Goal: Task Accomplishment & Management: Use online tool/utility

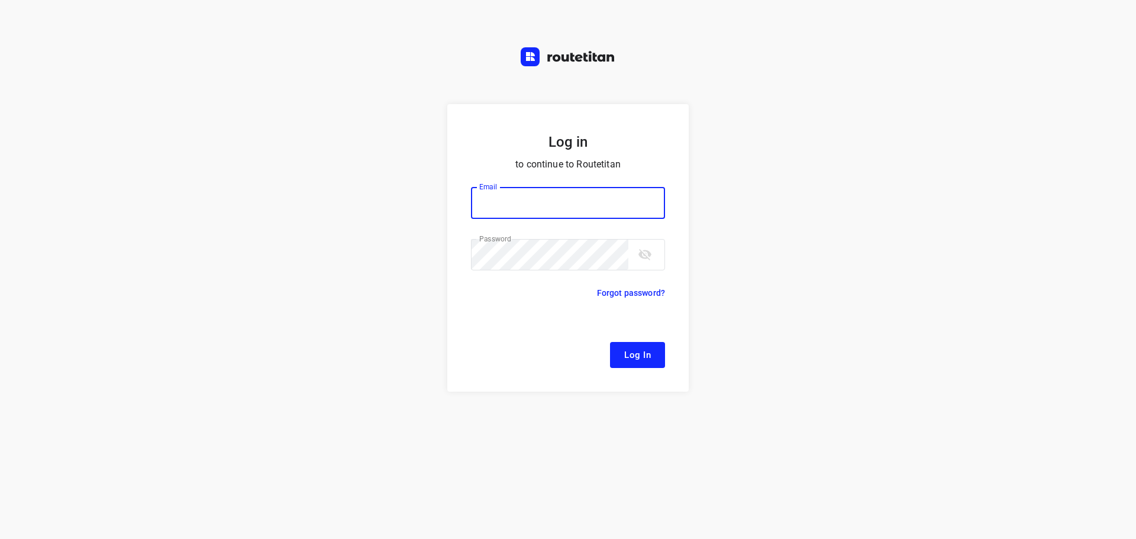
type input "[EMAIL_ADDRESS][DOMAIN_NAME]"
click at [646, 360] on span "Log In" at bounding box center [637, 354] width 27 height 15
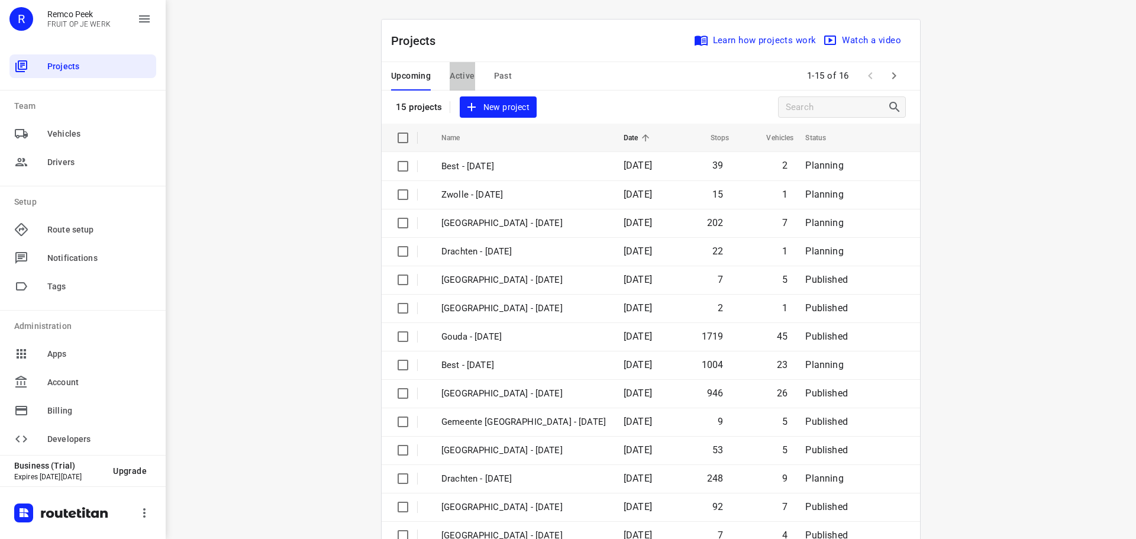
click at [460, 73] on span "Active" at bounding box center [462, 76] width 25 height 15
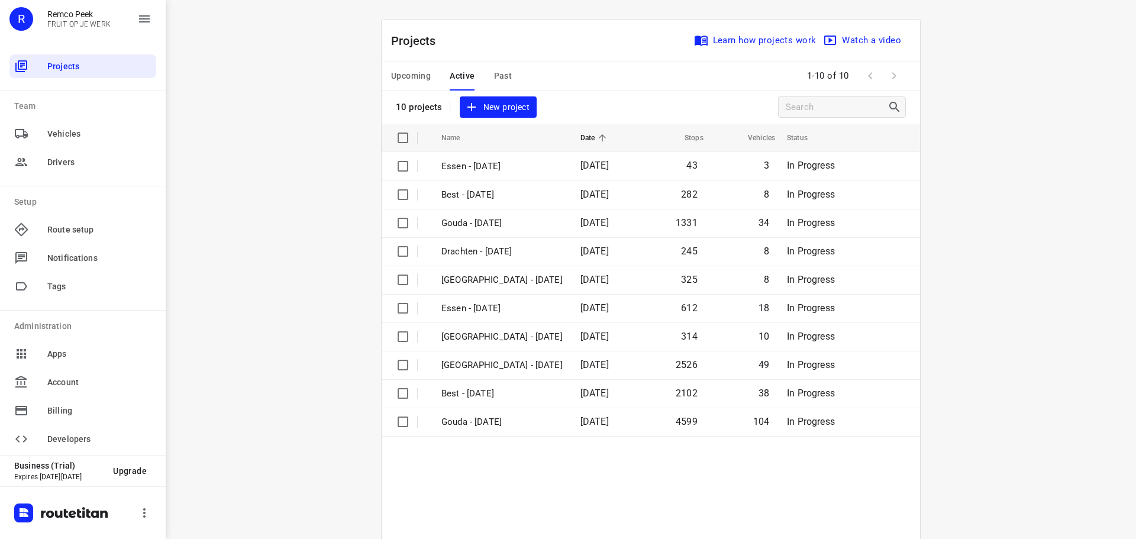
click at [409, 72] on span "Upcoming" at bounding box center [411, 76] width 40 height 15
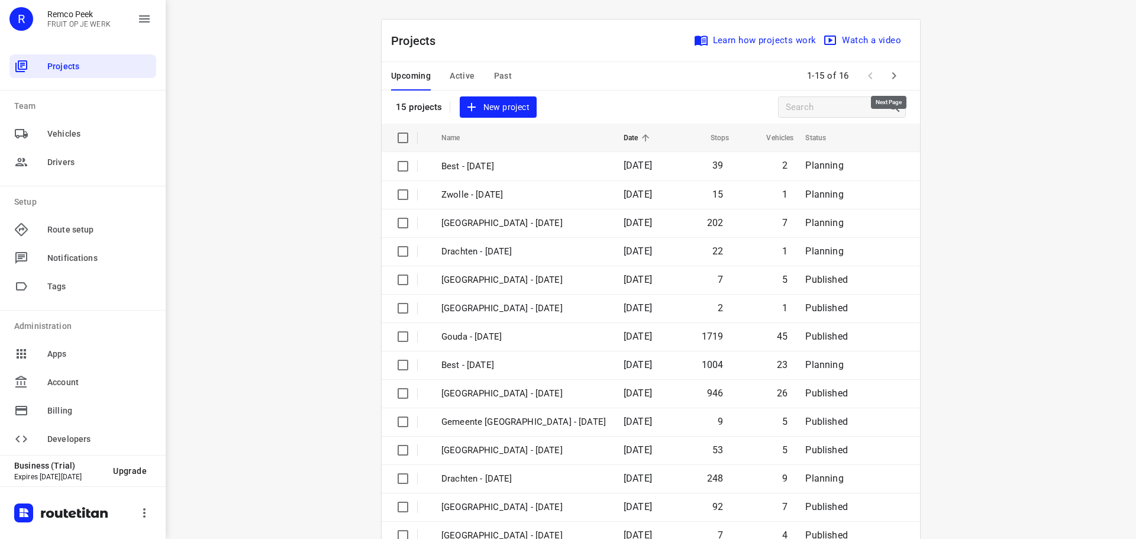
click at [895, 74] on icon "button" at bounding box center [894, 76] width 14 height 14
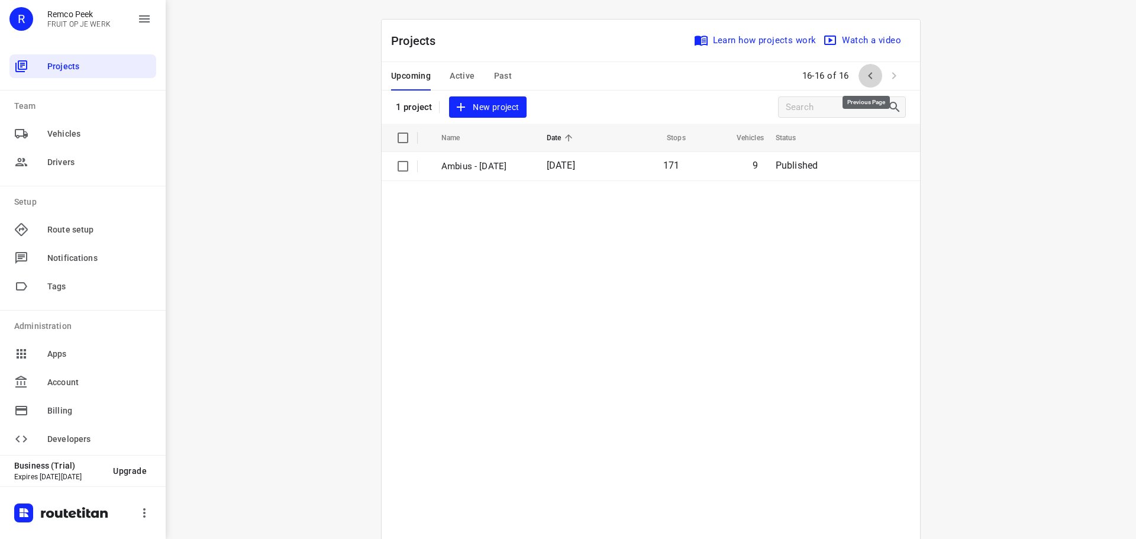
click at [867, 76] on icon "button" at bounding box center [870, 76] width 14 height 14
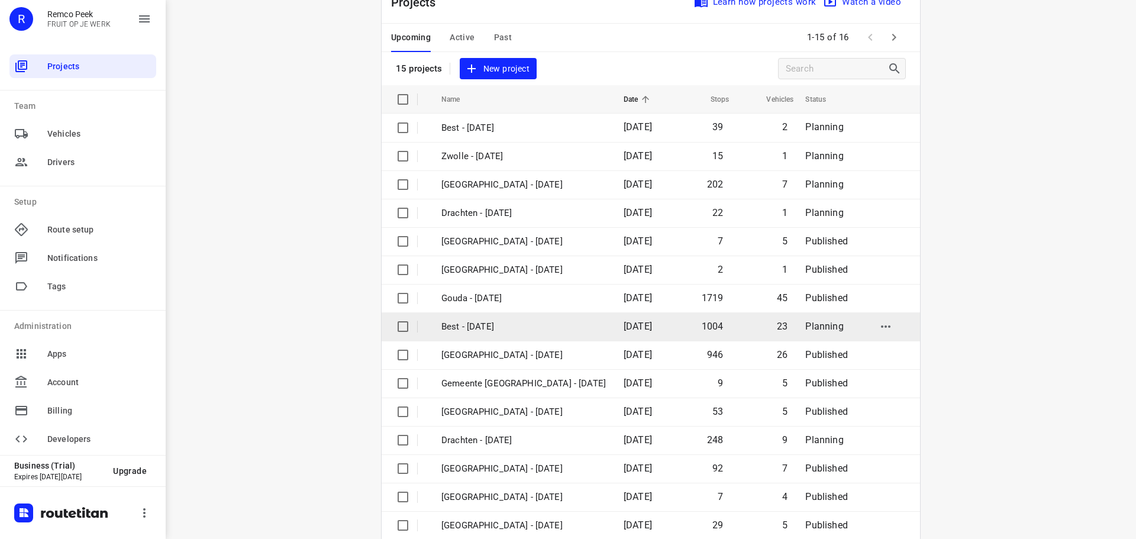
scroll to position [59, 0]
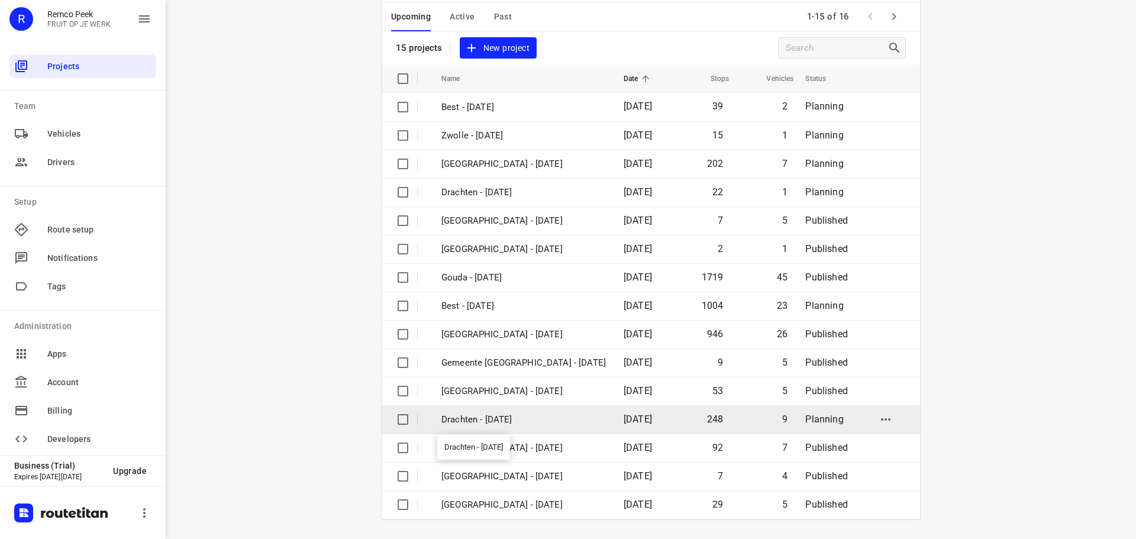
click at [491, 417] on p "Drachten - Wednesday" at bounding box center [523, 420] width 165 height 14
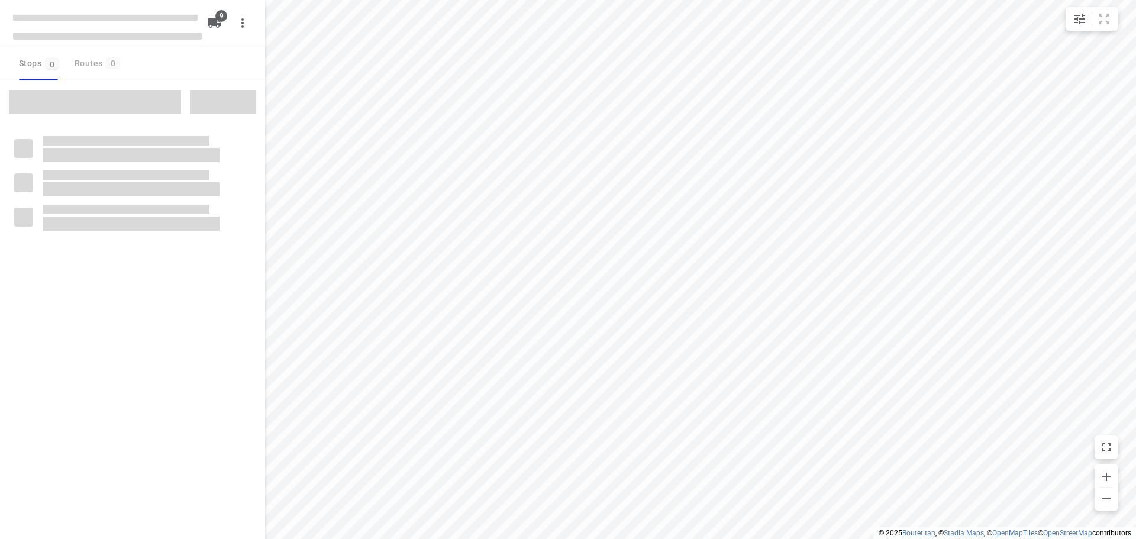
type input "distance"
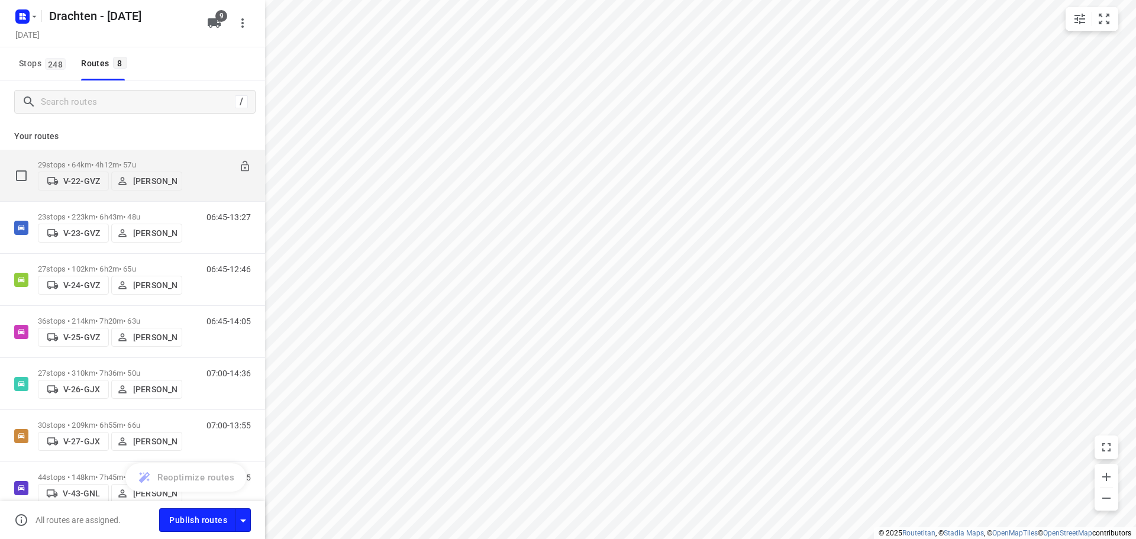
click at [197, 154] on div "29 stops • 64km • 4h12m • 57u V-22-GVZ Tobias Tjeerdsma 07:15-11:27" at bounding box center [151, 175] width 227 height 42
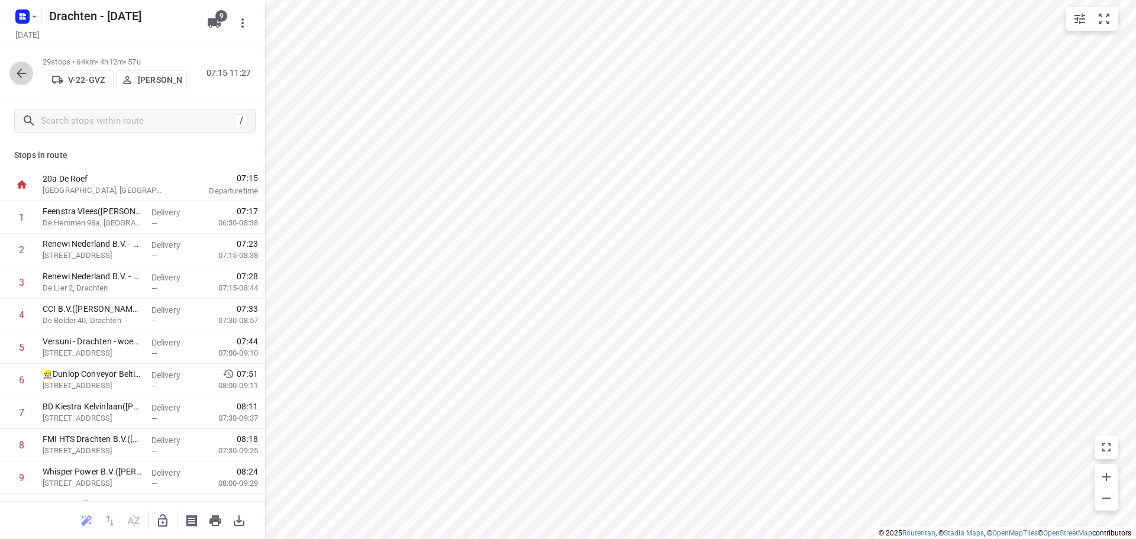
click at [18, 74] on icon "button" at bounding box center [21, 73] width 9 height 9
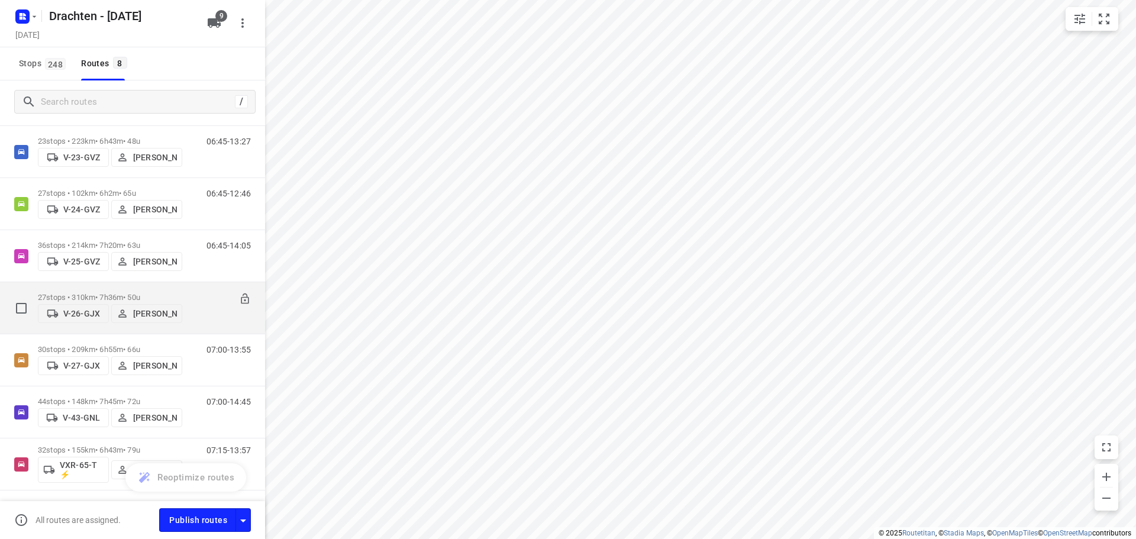
scroll to position [112, 0]
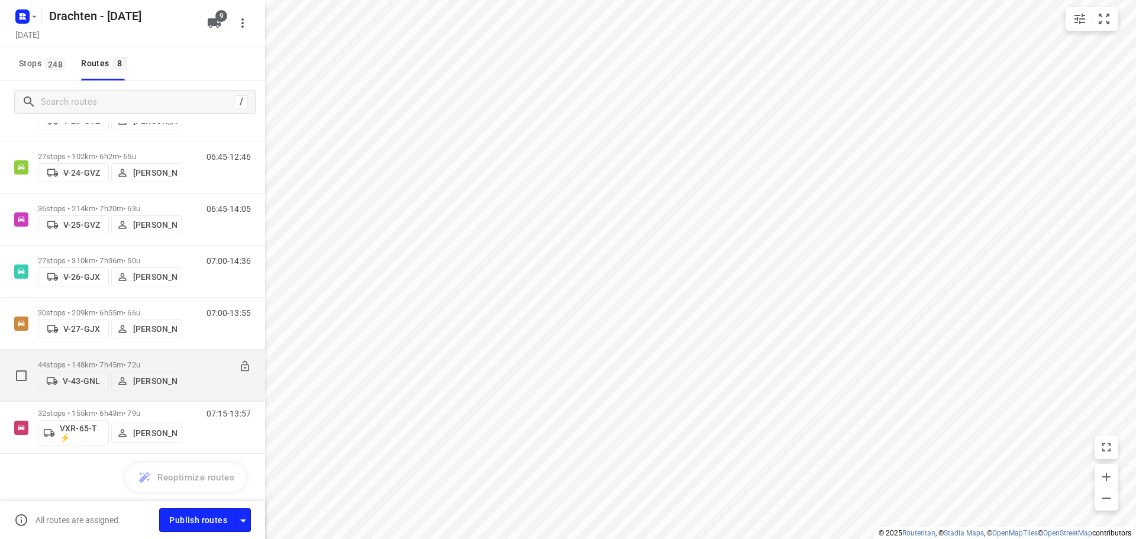
click at [149, 378] on p "Jelmer Knol" at bounding box center [155, 380] width 44 height 9
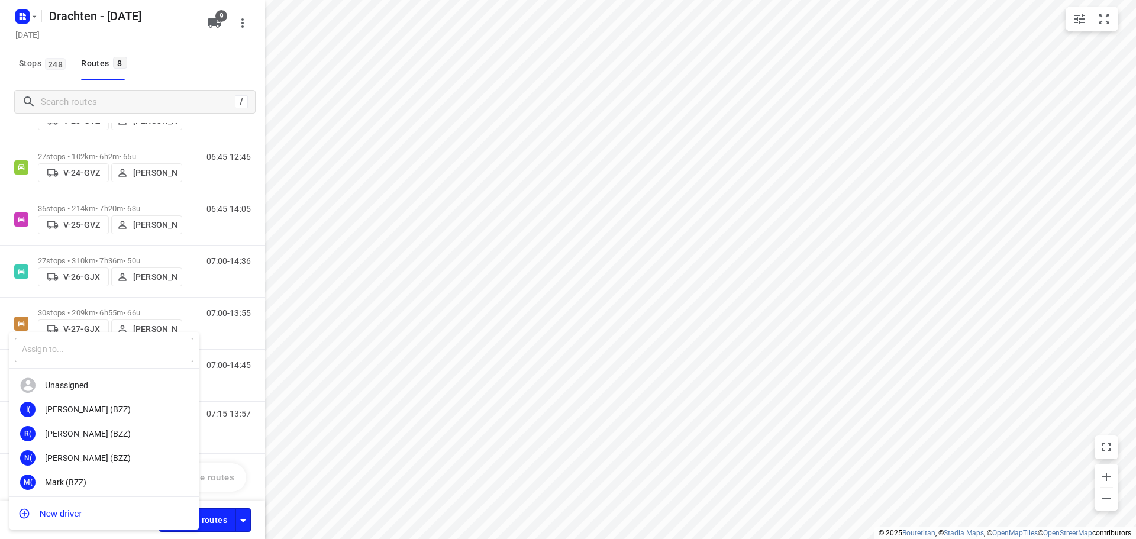
click at [114, 355] on input "text" at bounding box center [104, 350] width 179 height 24
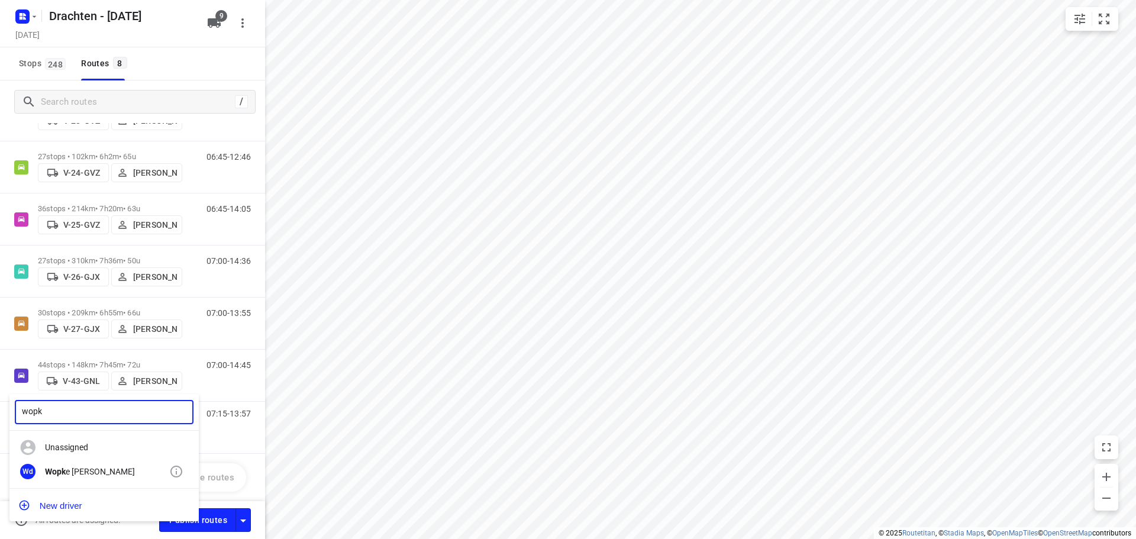
type input "wopk"
click at [88, 466] on div "Wd Wopk e de Vries" at bounding box center [103, 472] width 189 height 24
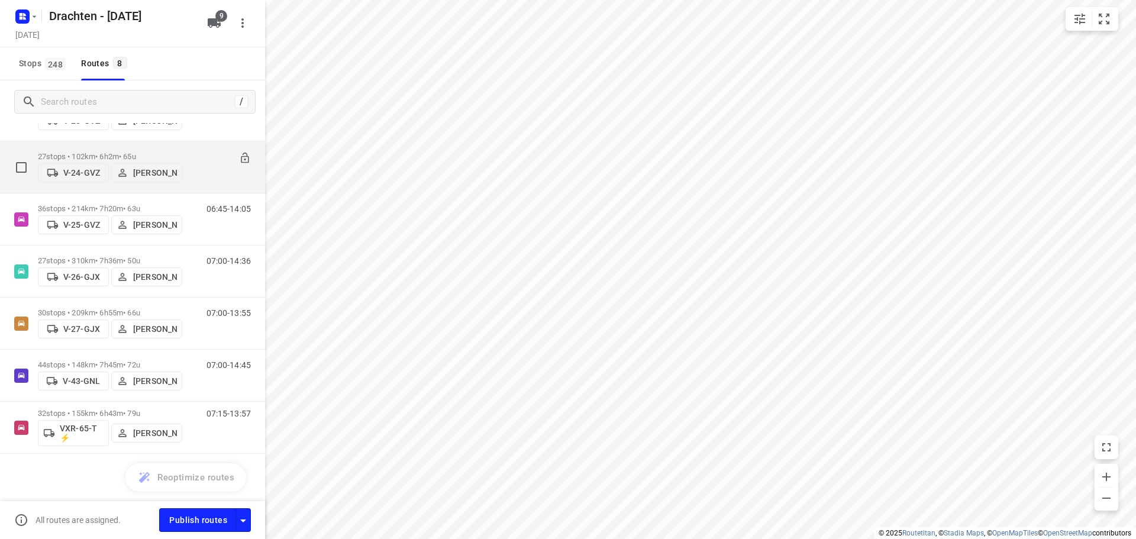
click at [149, 163] on button "[PERSON_NAME]" at bounding box center [146, 172] width 71 height 19
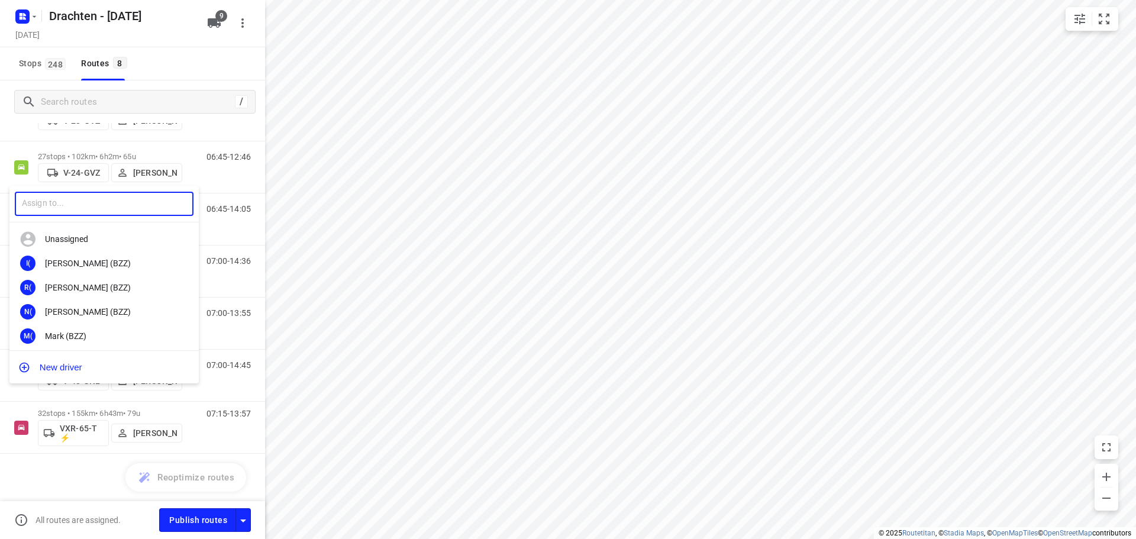
click at [86, 208] on input "text" at bounding box center [104, 204] width 179 height 24
type input "jelme"
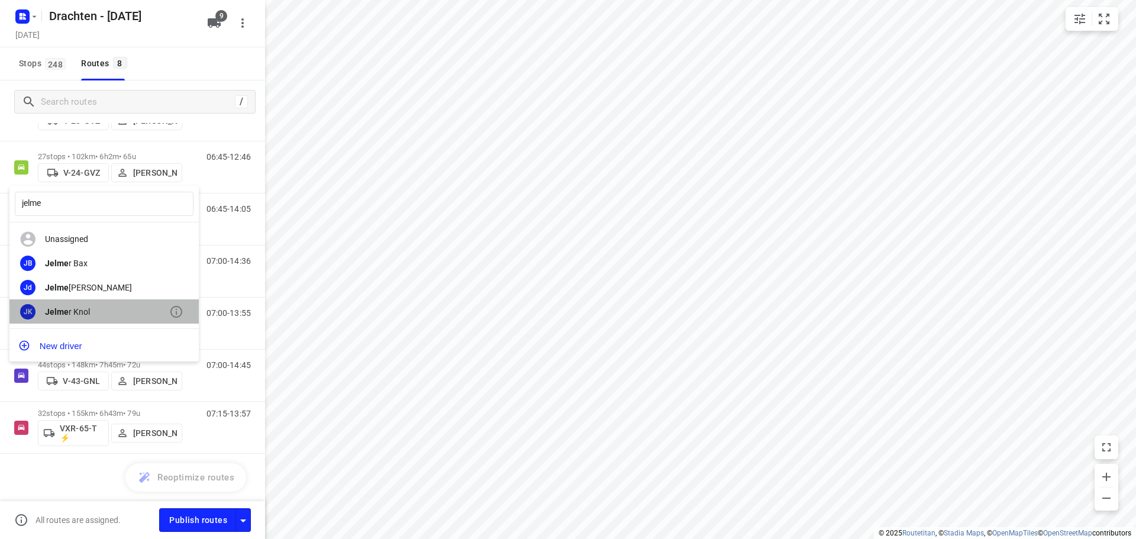
click at [69, 310] on div "Jelme r Knol" at bounding box center [107, 311] width 124 height 9
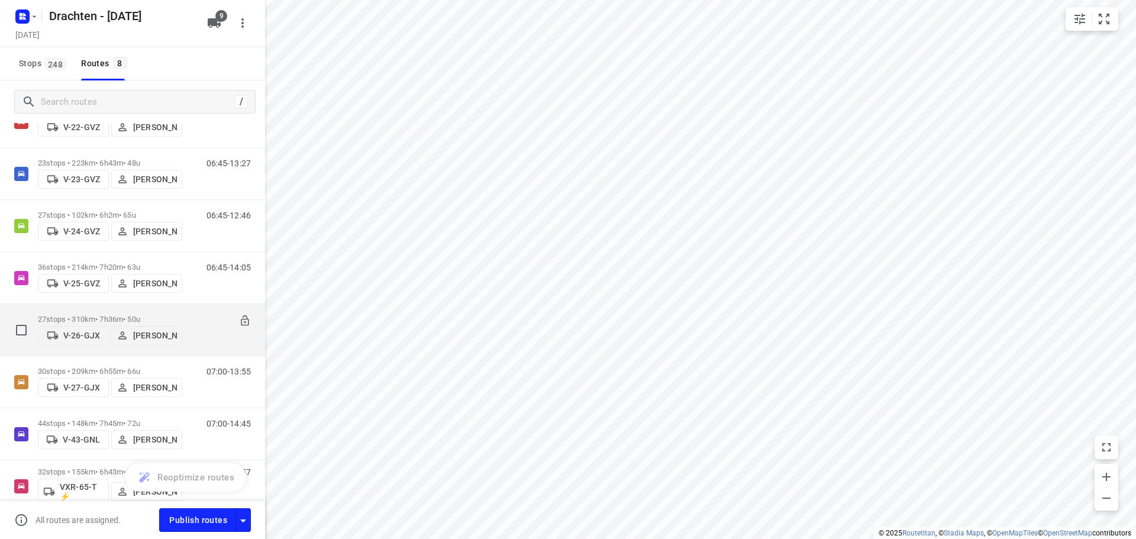
scroll to position [0, 0]
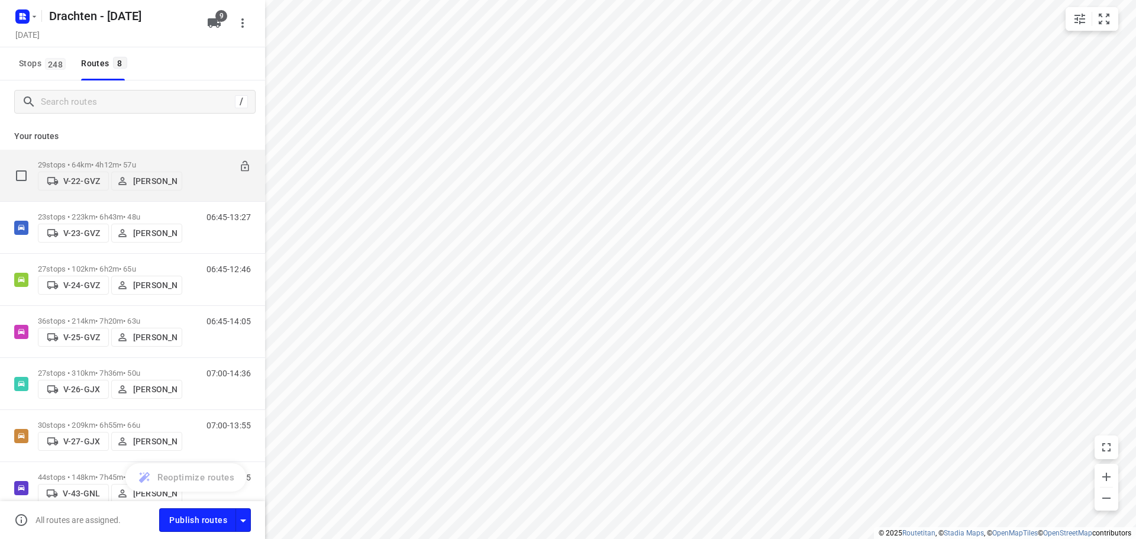
click at [119, 156] on div "29 stops • 64km • 4h12m • 57u V-22-GVZ Tobias Tjeerdsma" at bounding box center [110, 175] width 144 height 42
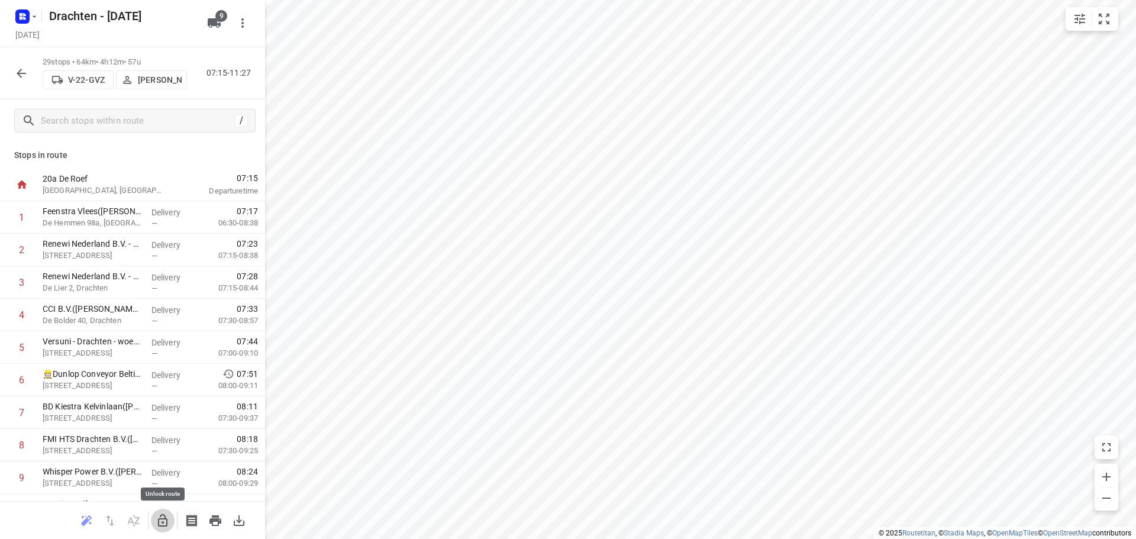
click at [162, 518] on icon "button" at bounding box center [162, 520] width 9 height 12
click at [24, 378] on input "checkbox" at bounding box center [22, 380] width 24 height 24
checkbox input "true"
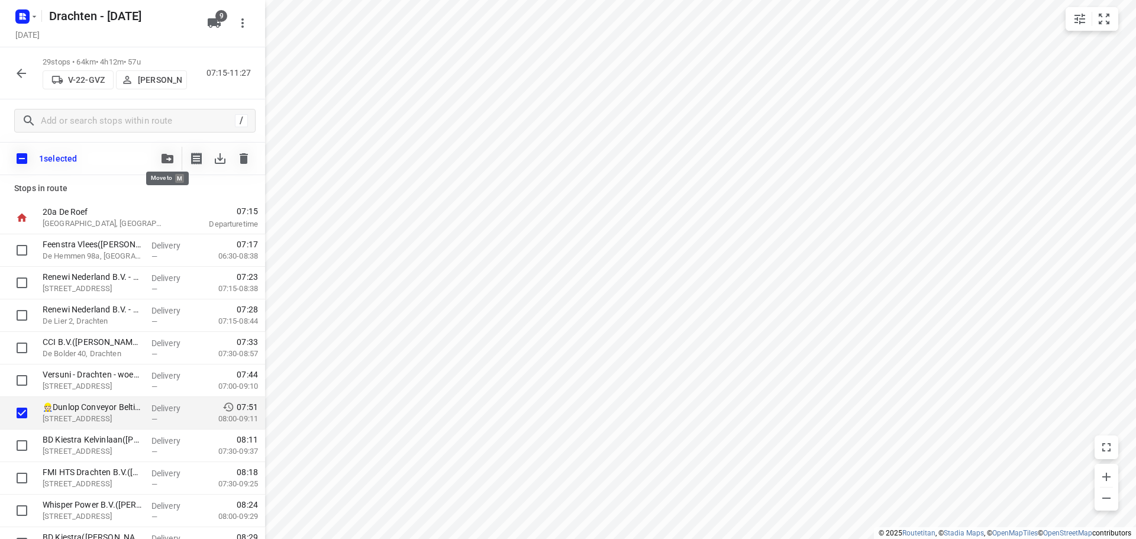
click at [168, 163] on icon "button" at bounding box center [168, 158] width 12 height 9
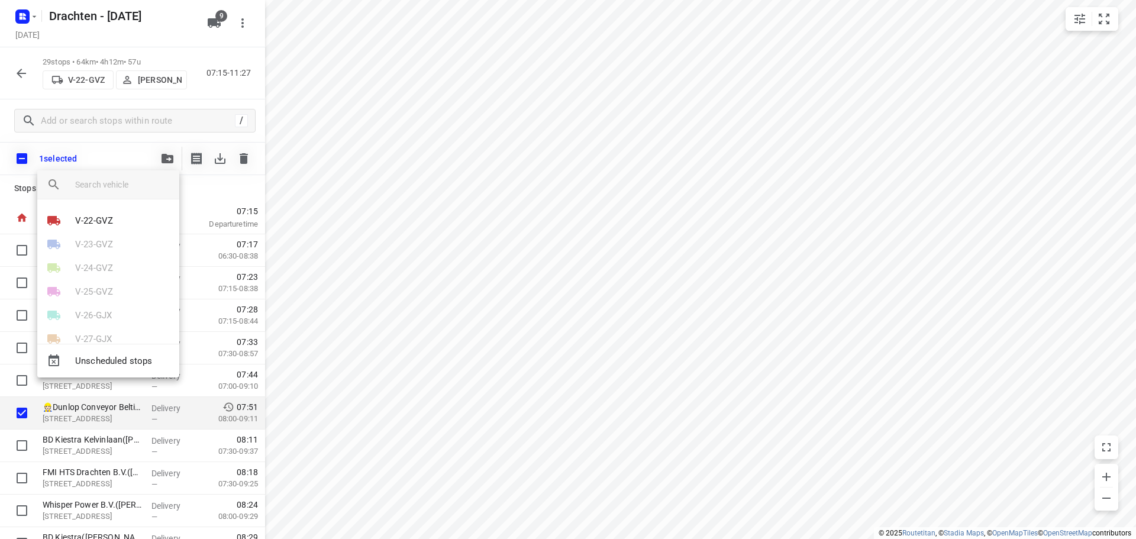
click at [120, 143] on div at bounding box center [568, 269] width 1136 height 539
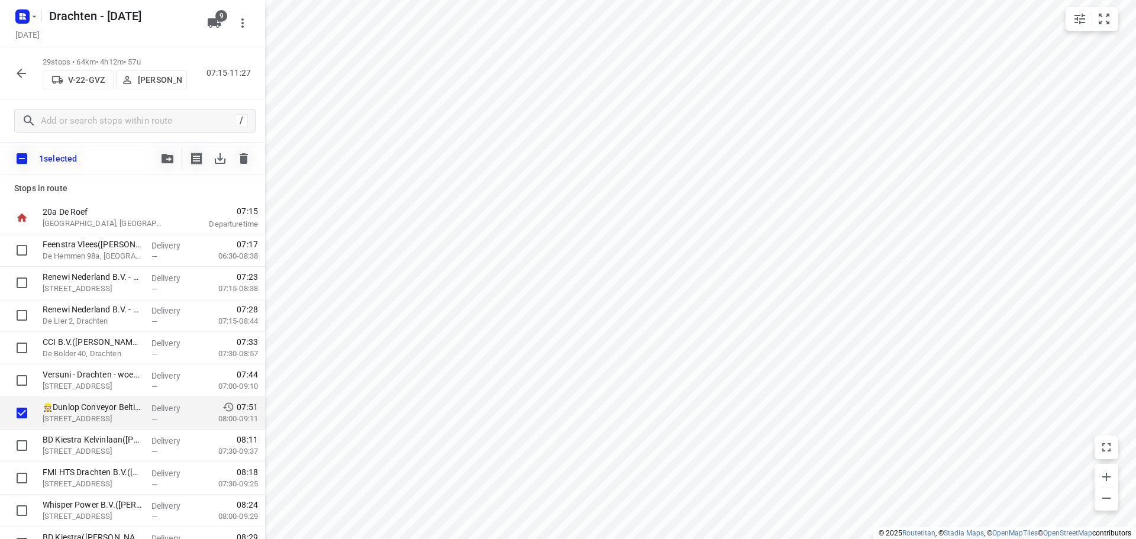
click at [20, 76] on icon "button" at bounding box center [21, 73] width 9 height 9
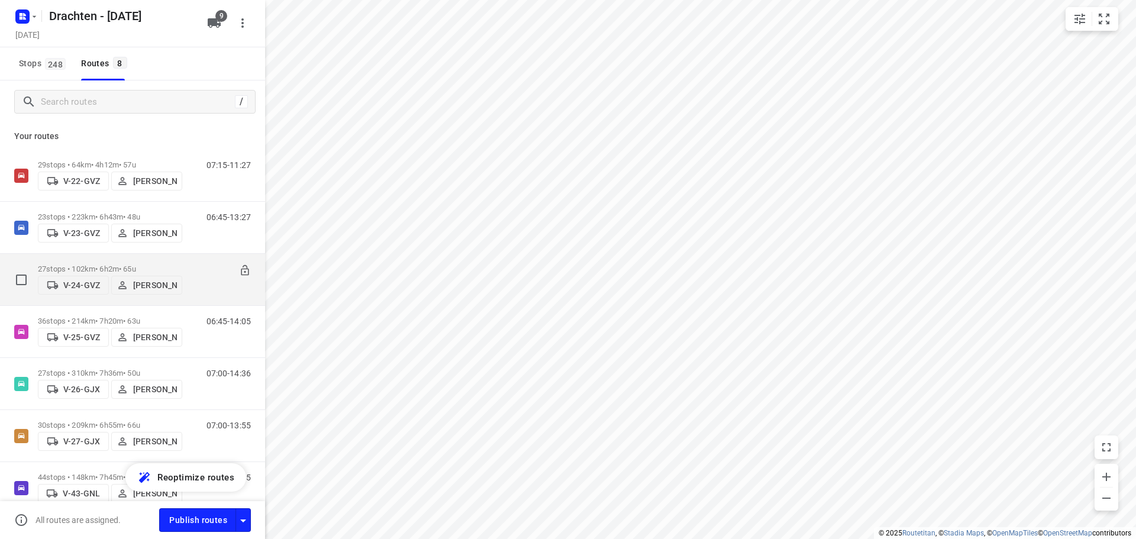
click at [75, 266] on p "27 stops • 102km • 6h2m • 65u" at bounding box center [110, 269] width 144 height 9
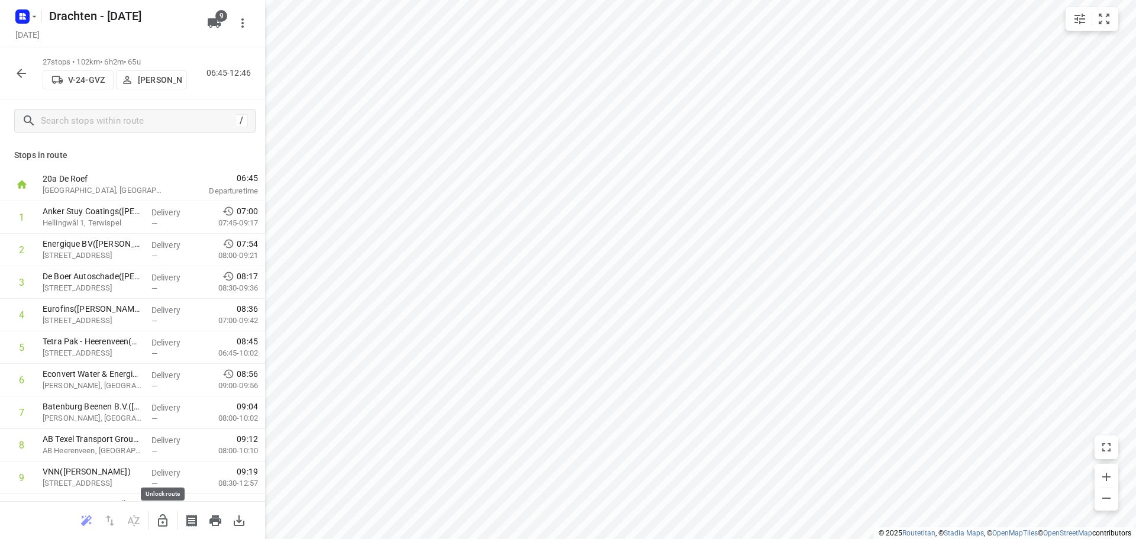
click at [164, 514] on icon "button" at bounding box center [163, 521] width 14 height 14
click at [10, 73] on button "button" at bounding box center [21, 74] width 24 height 24
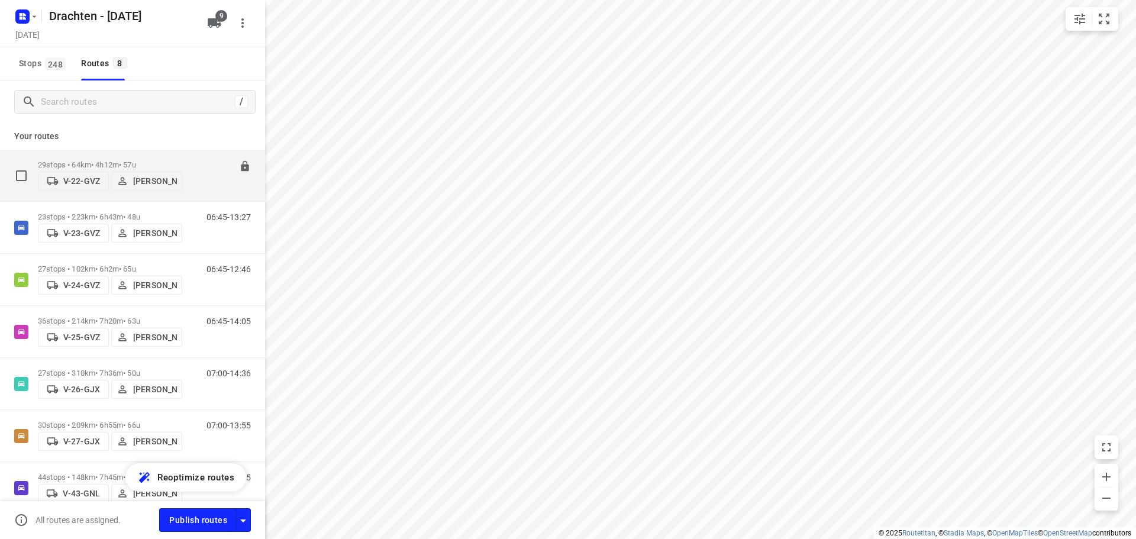
click at [179, 161] on p "29 stops • 64km • 4h12m • 57u" at bounding box center [110, 164] width 144 height 9
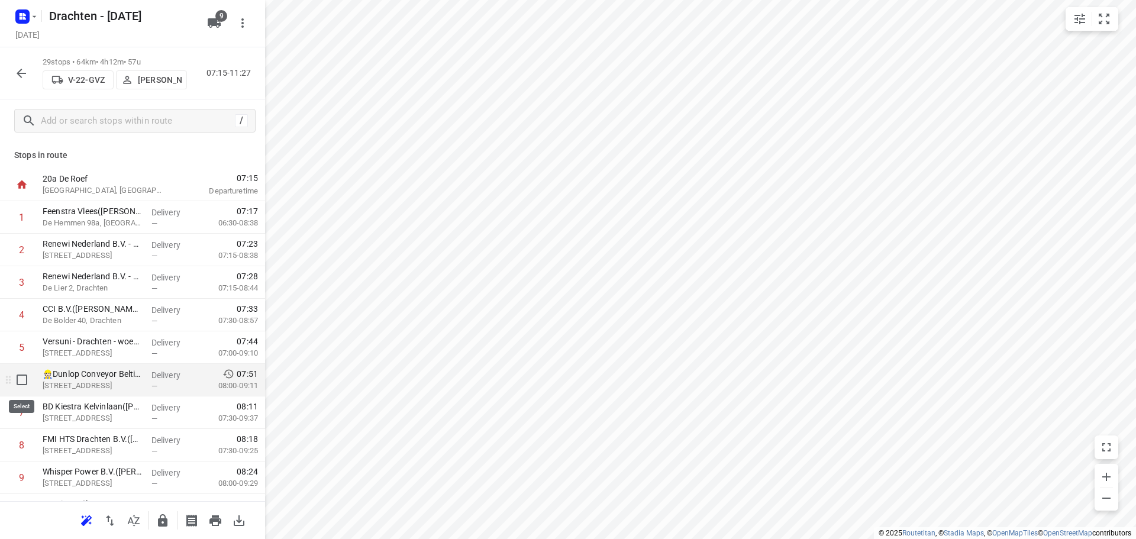
click at [24, 385] on input "checkbox" at bounding box center [22, 380] width 24 height 24
checkbox input "true"
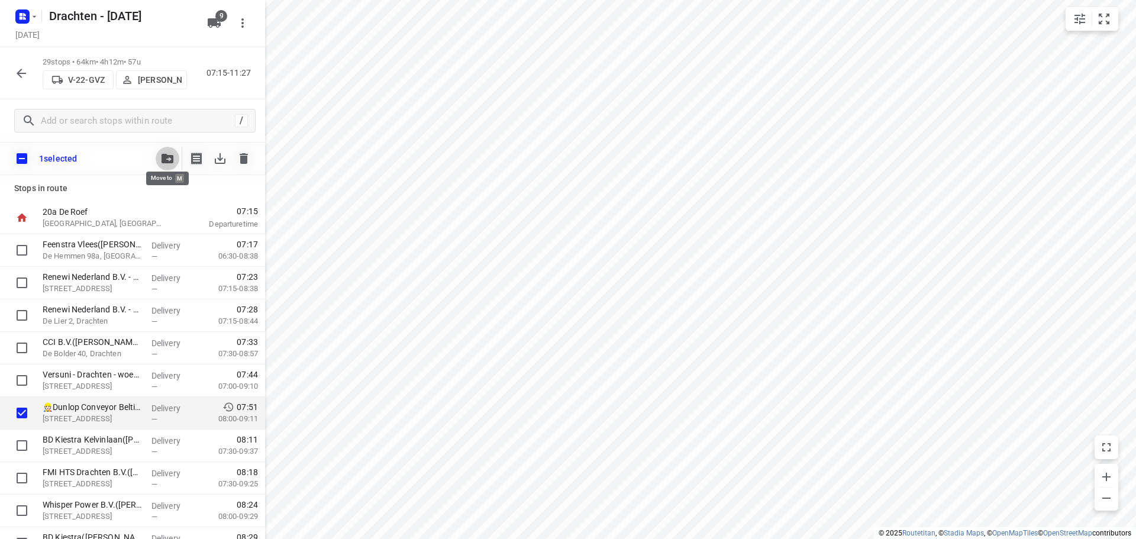
click at [170, 157] on icon "button" at bounding box center [168, 158] width 12 height 9
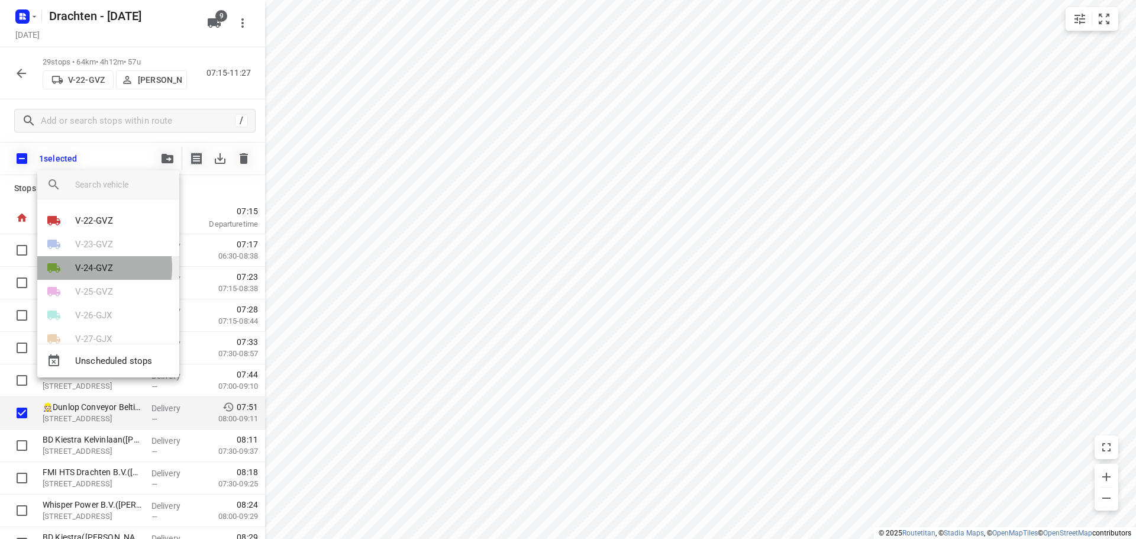
click at [89, 267] on p "V-24-GVZ" at bounding box center [94, 269] width 38 height 14
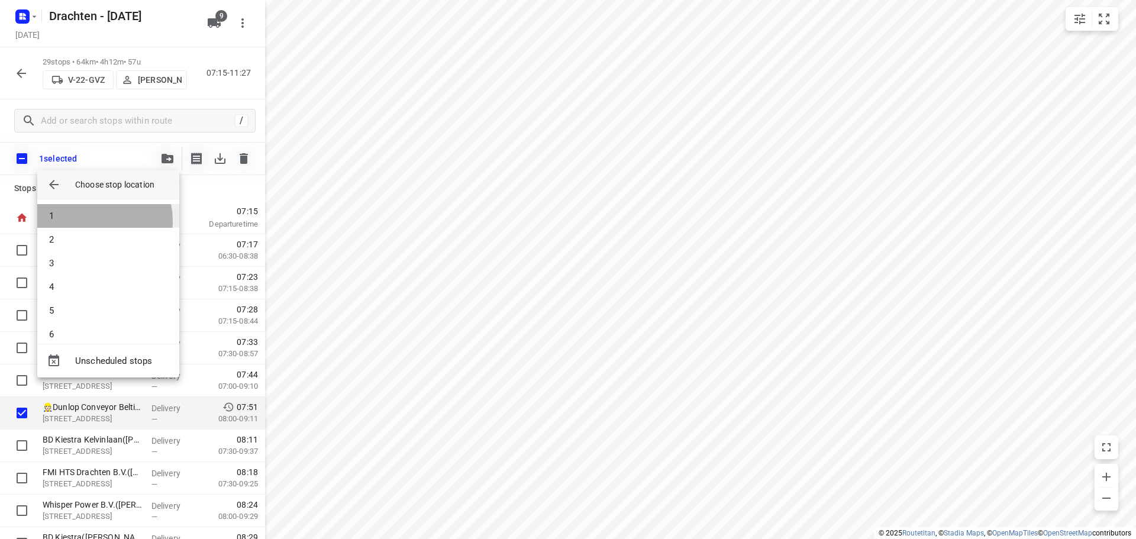
click at [92, 221] on li "1" at bounding box center [108, 216] width 142 height 24
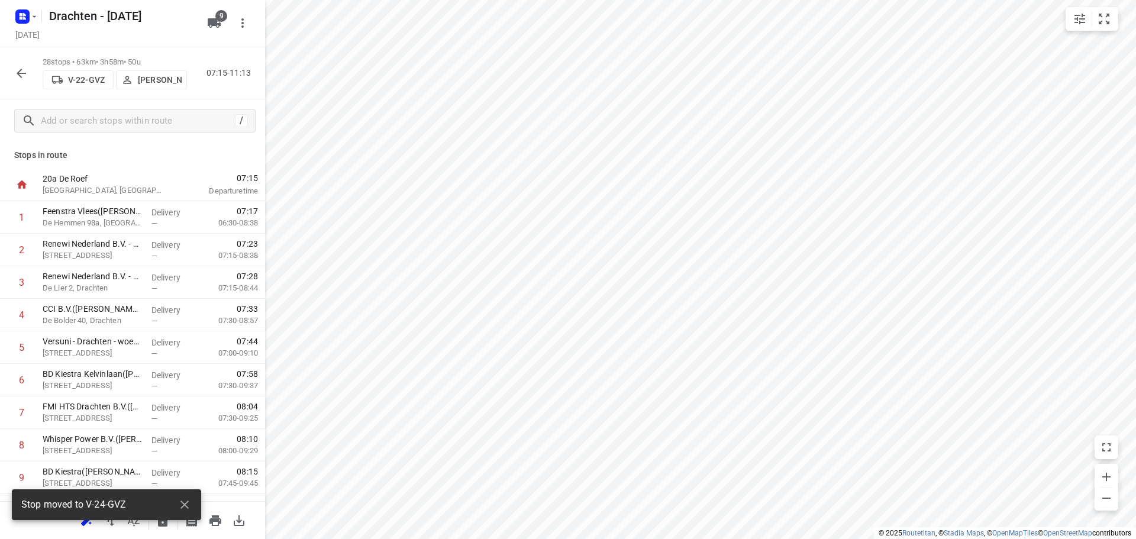
click at [27, 75] on icon "button" at bounding box center [21, 73] width 14 height 14
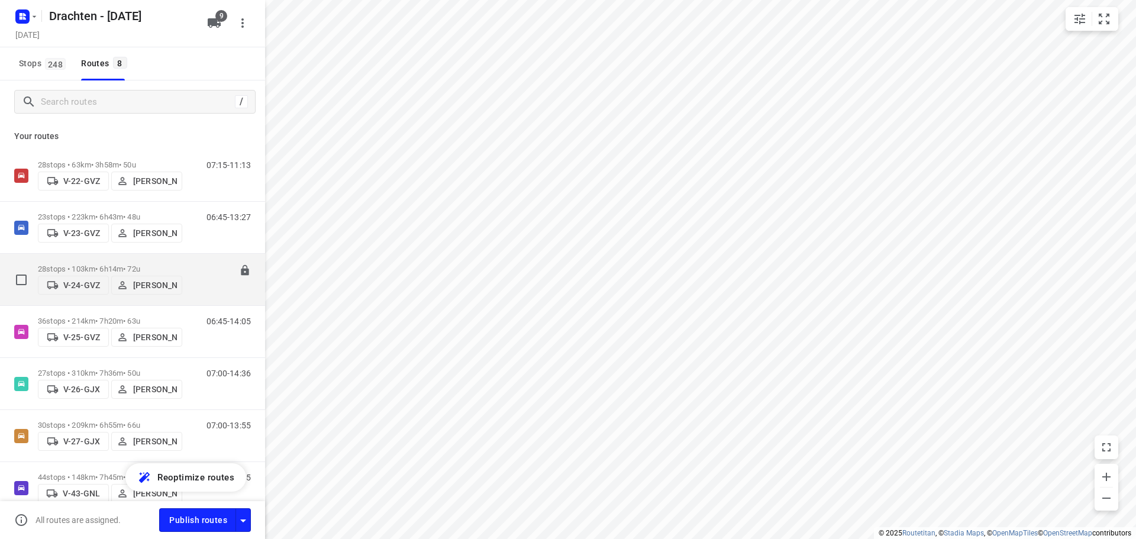
click at [192, 273] on div "06:45-12:59" at bounding box center [221, 283] width 59 height 36
click at [99, 265] on p "28 stops • 103km • 6h14m • 72u" at bounding box center [110, 269] width 144 height 9
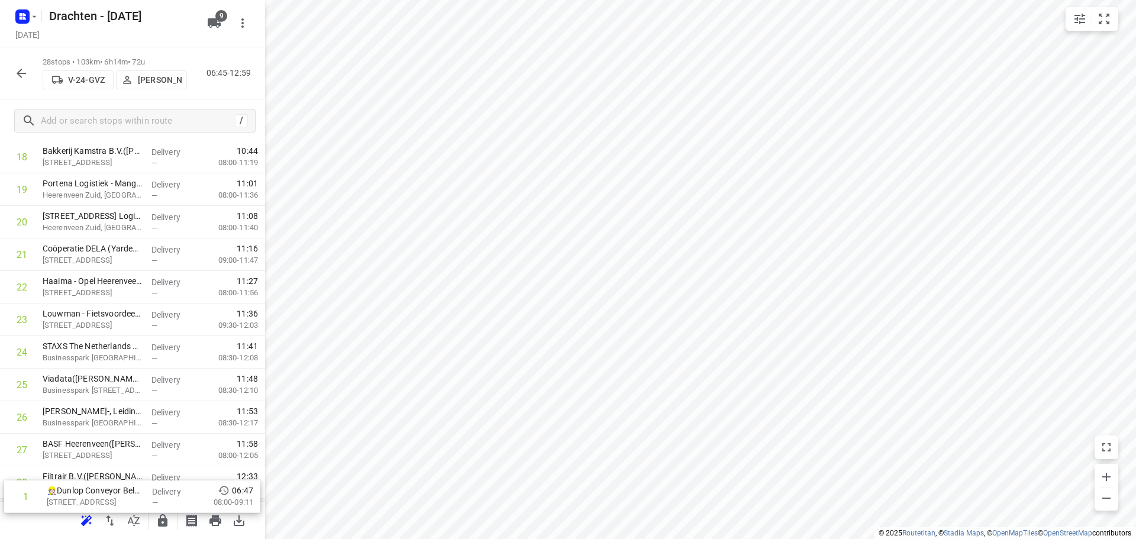
scroll to position [644, 0]
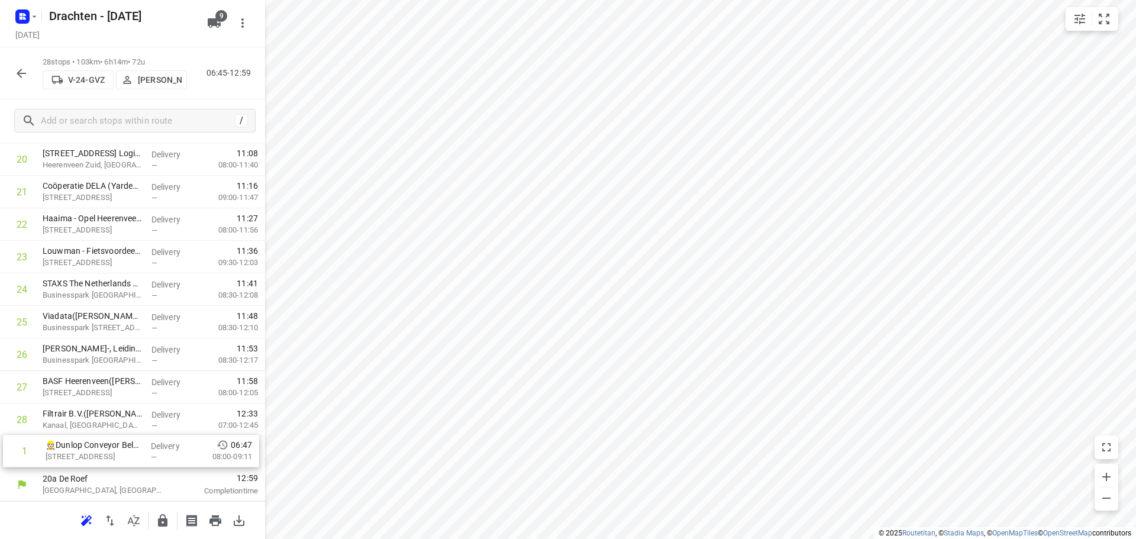
drag, startPoint x: 118, startPoint y: 218, endPoint x: 120, endPoint y: 456, distance: 237.3
click at [120, 456] on div "1 👷🏻Dunlop Conveyor Belting(Simone De groot) Oliemolenstraat 2, Drachten Delive…" at bounding box center [132, 12] width 265 height 911
click at [168, 522] on icon "button" at bounding box center [163, 521] width 14 height 14
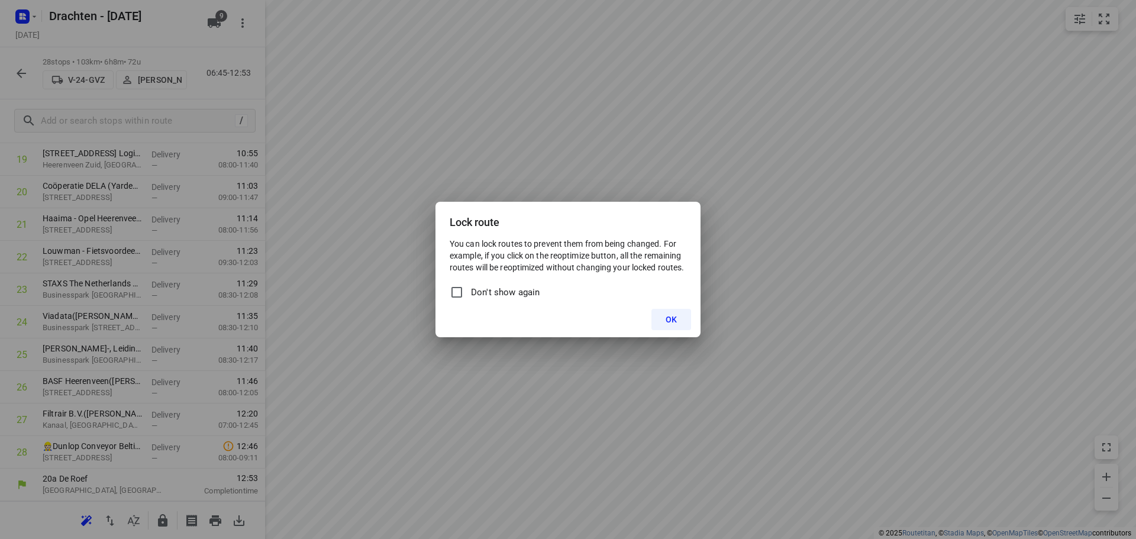
click at [663, 314] on button "OK" at bounding box center [671, 319] width 40 height 21
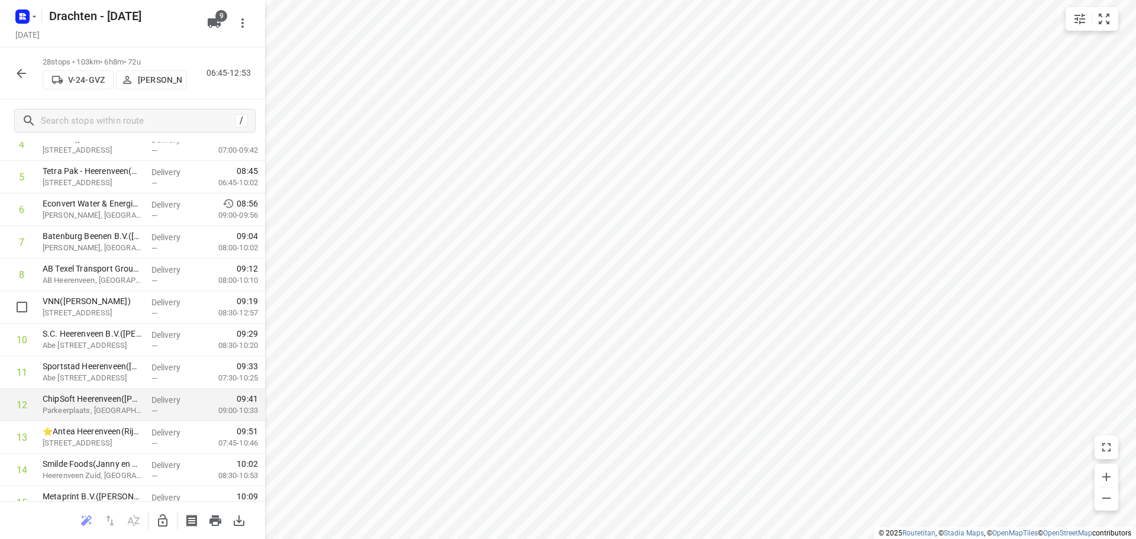
scroll to position [0, 0]
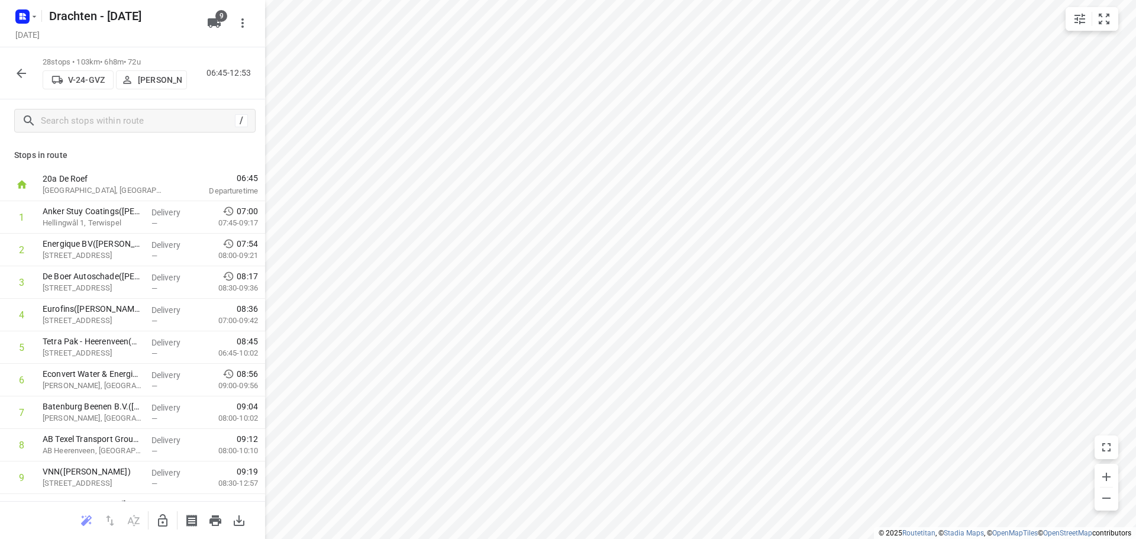
click at [19, 70] on icon "button" at bounding box center [21, 73] width 14 height 14
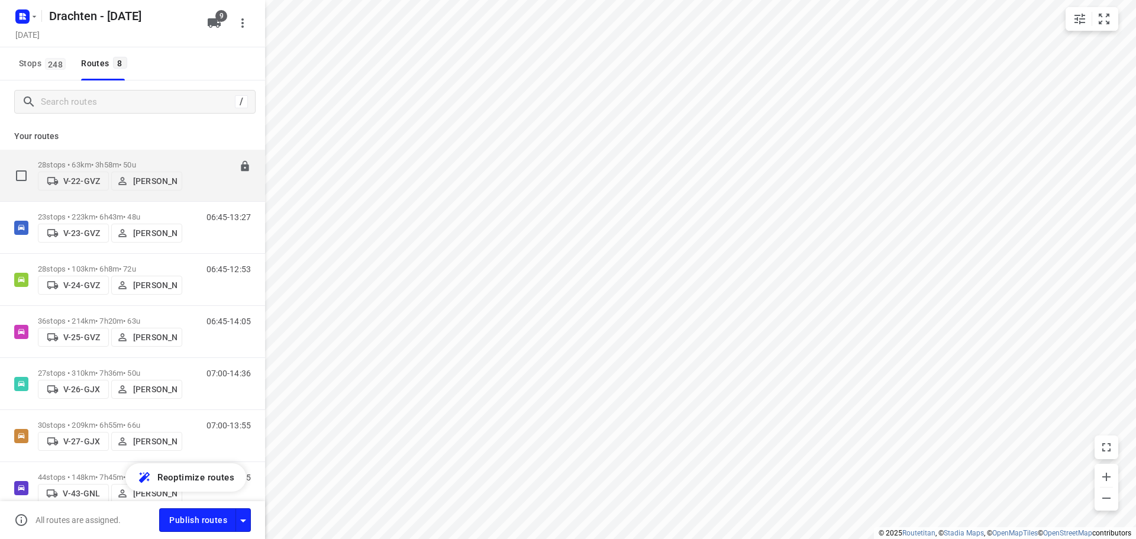
click at [115, 154] on div "28 stops • 63km • 3h58m • 50u V-22-GVZ Tobias Tjeerdsma" at bounding box center [110, 175] width 144 height 42
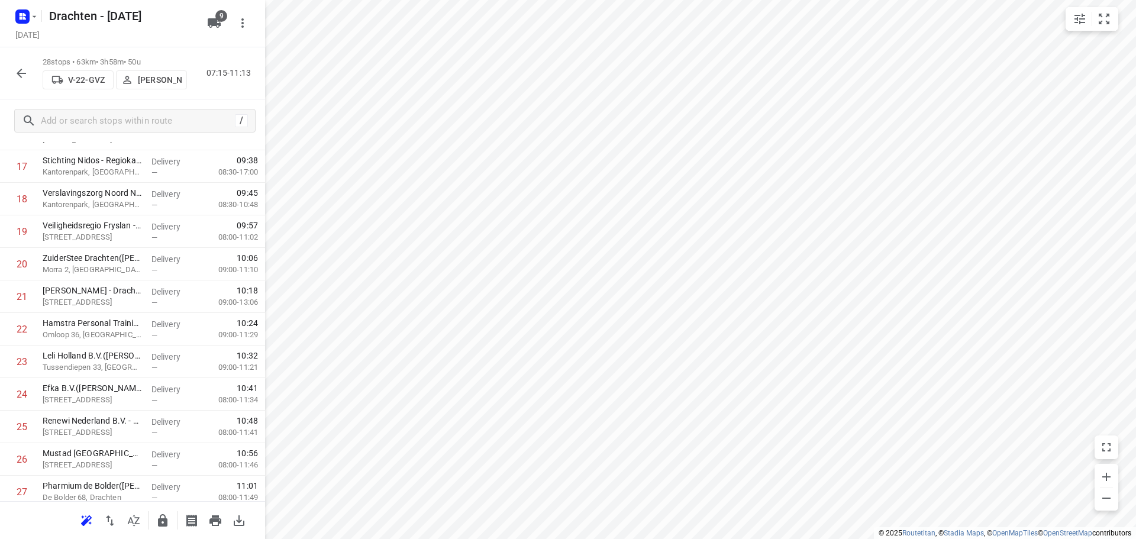
scroll to position [644, 0]
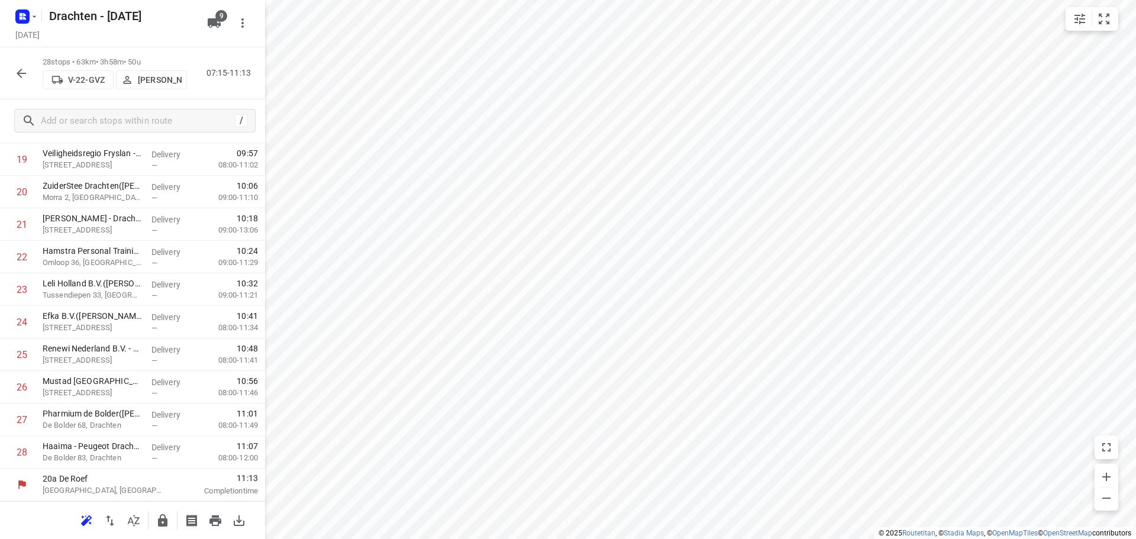
click at [25, 73] on icon "button" at bounding box center [21, 73] width 9 height 9
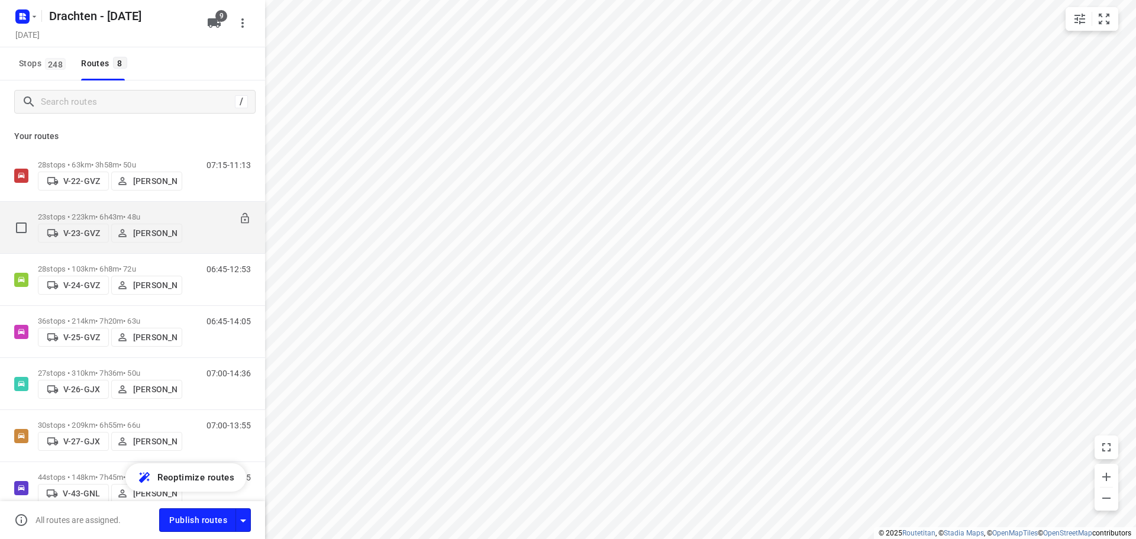
click at [115, 214] on p "23 stops • 223km • 6h43m • 48u" at bounding box center [110, 216] width 144 height 9
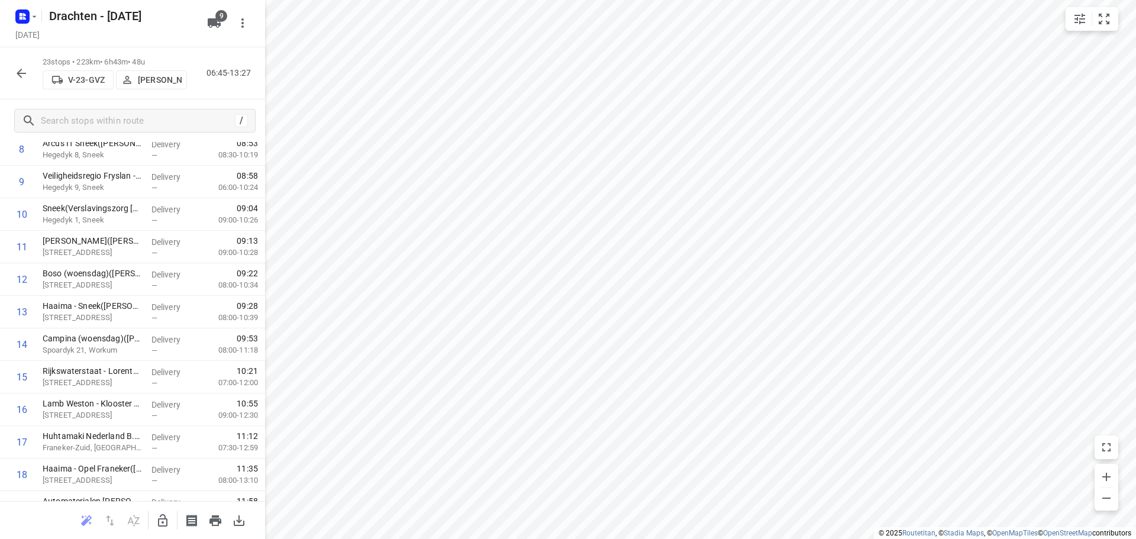
scroll to position [481, 0]
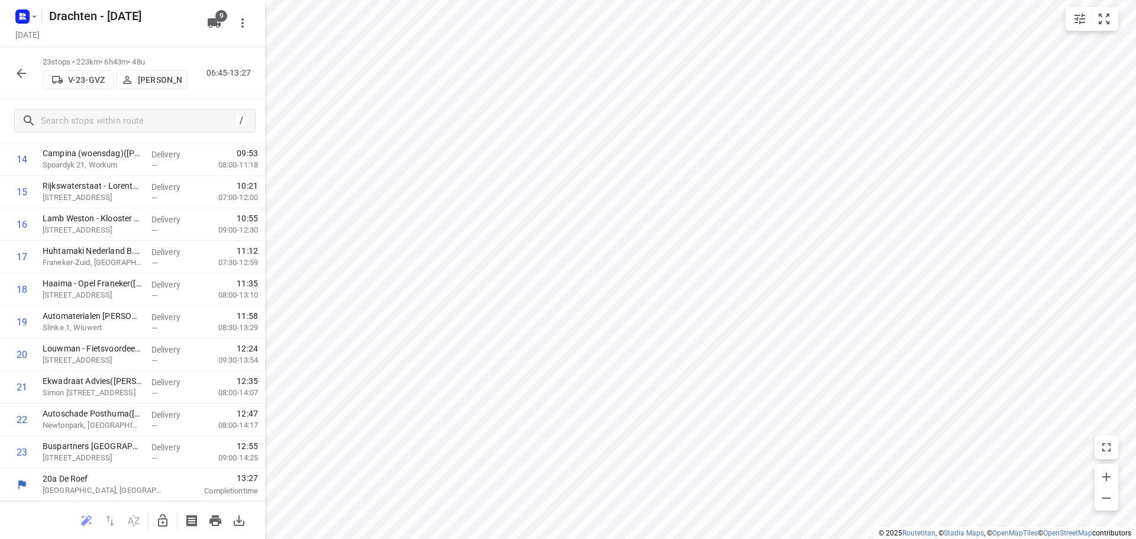
click at [14, 70] on icon "button" at bounding box center [21, 73] width 14 height 14
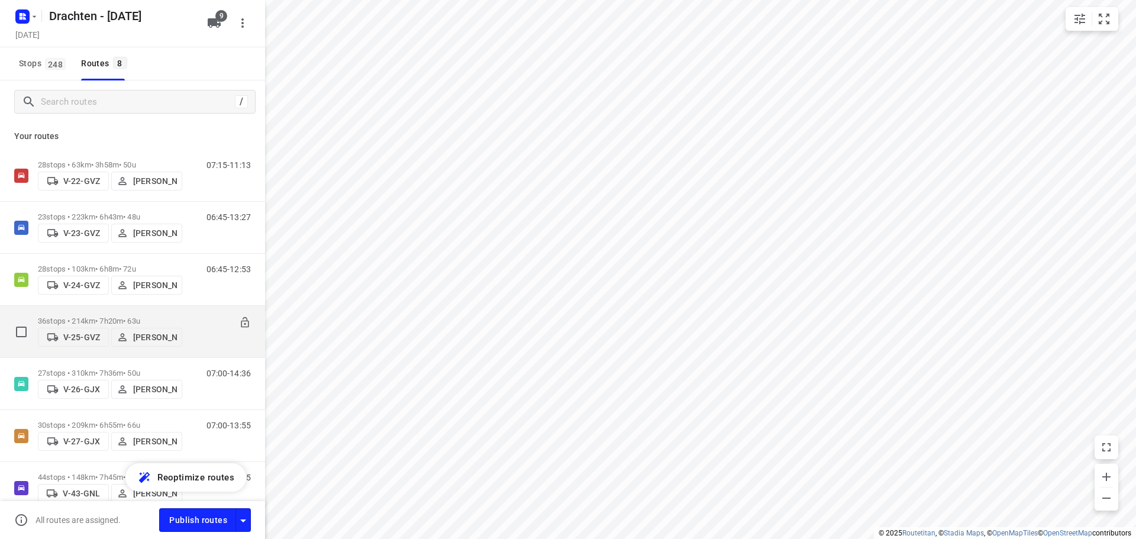
click at [111, 320] on p "36 stops • 214km • 7h20m • 63u" at bounding box center [110, 321] width 144 height 9
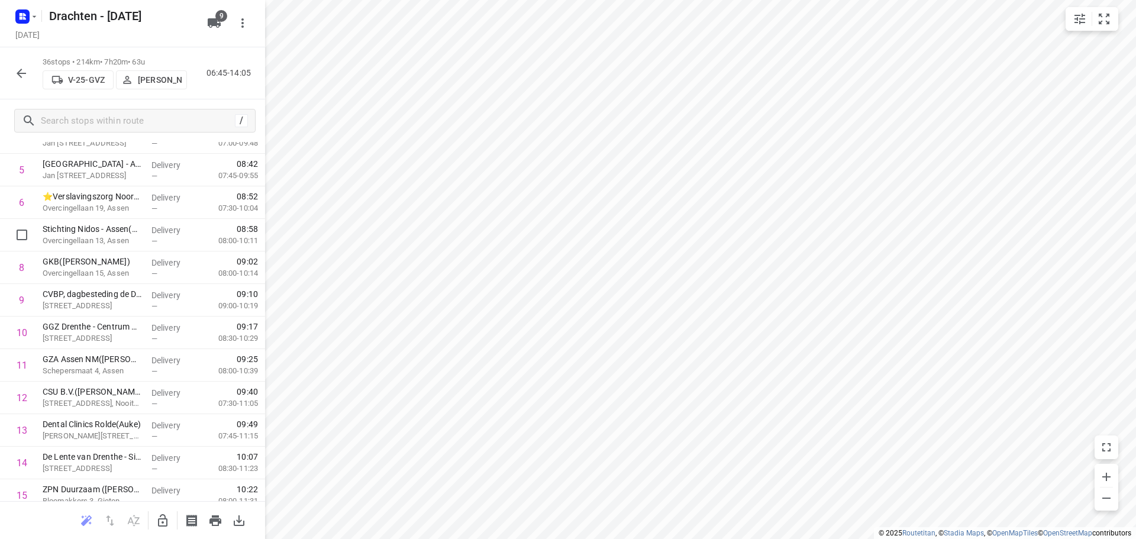
scroll to position [0, 0]
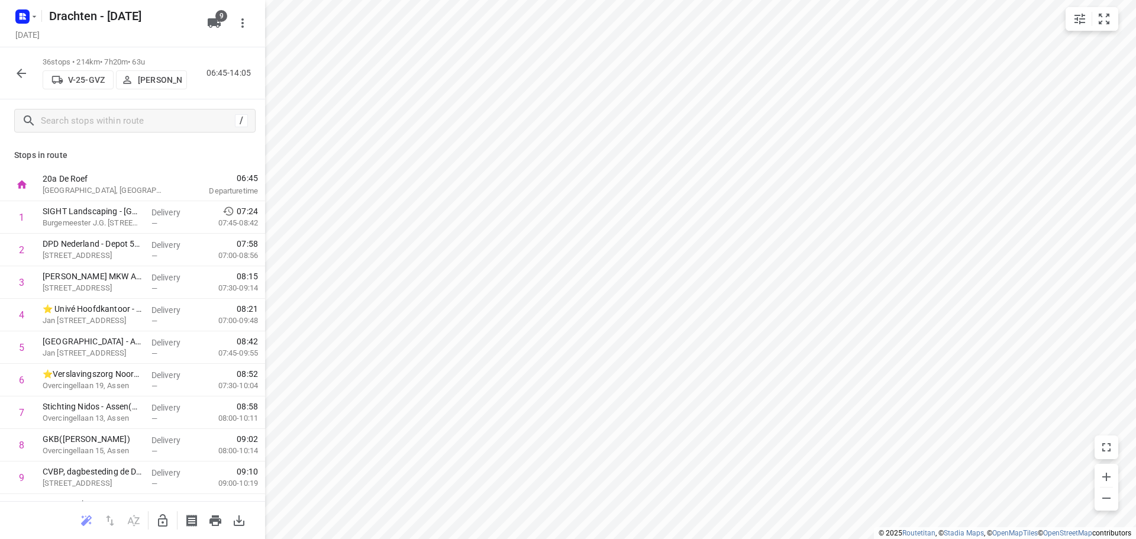
click at [21, 67] on icon "button" at bounding box center [21, 73] width 14 height 14
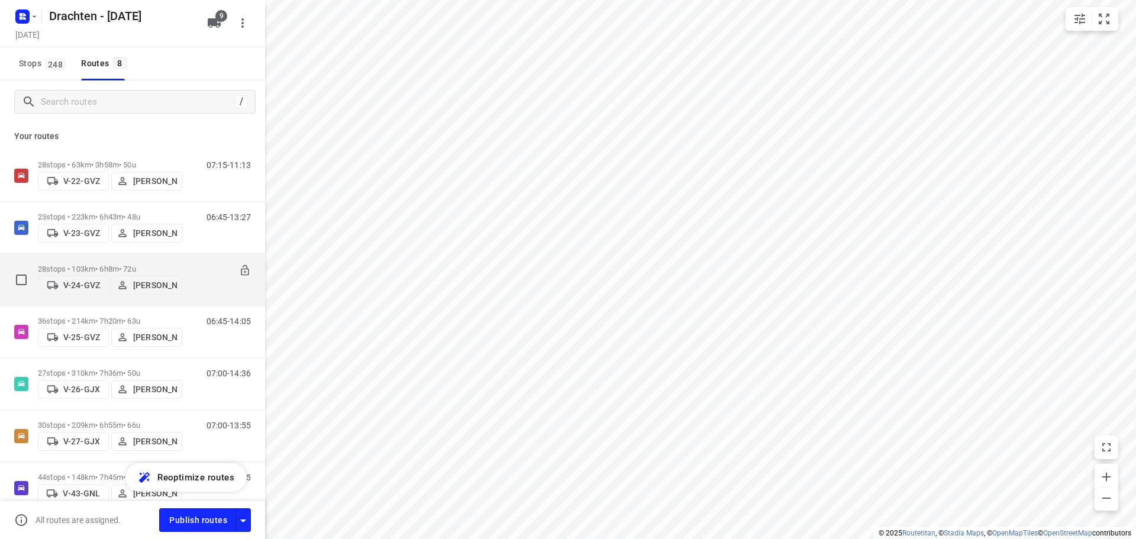
scroll to position [112, 0]
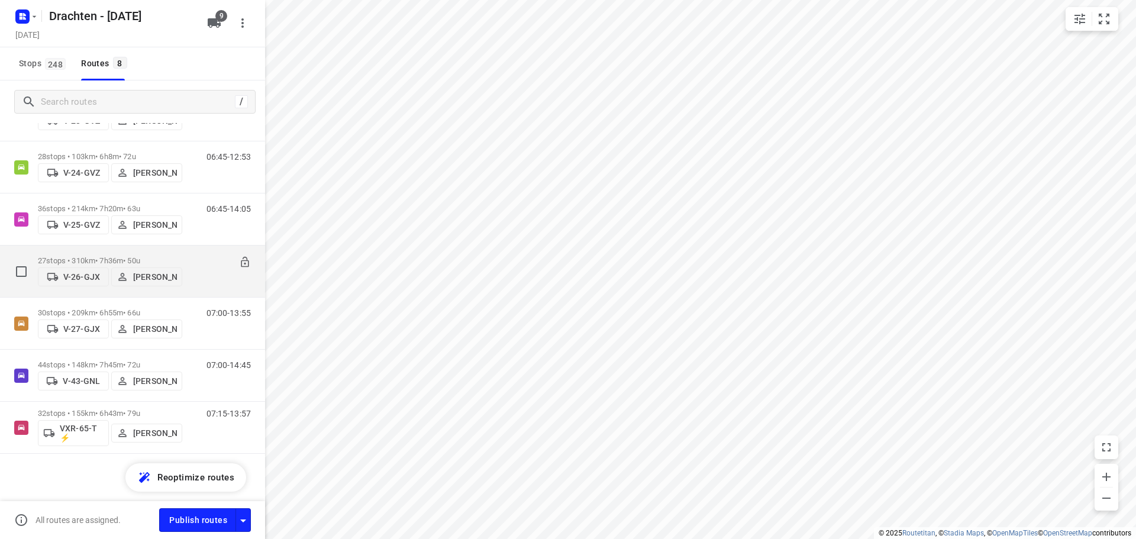
click at [116, 258] on p "27 stops • 310km • 7h36m • 50u" at bounding box center [110, 260] width 144 height 9
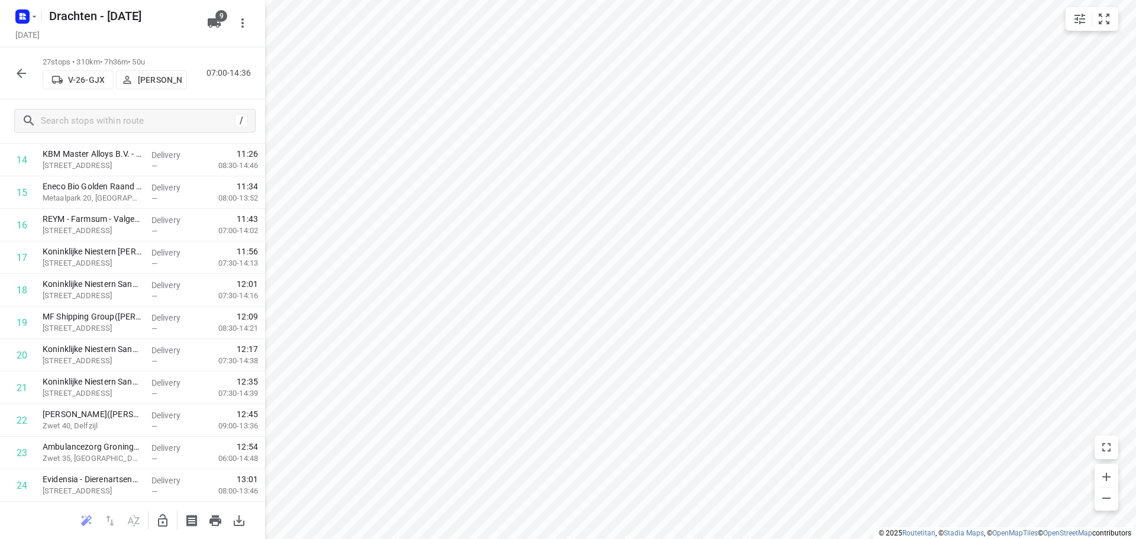
scroll to position [611, 0]
click at [16, 70] on icon "button" at bounding box center [21, 73] width 14 height 14
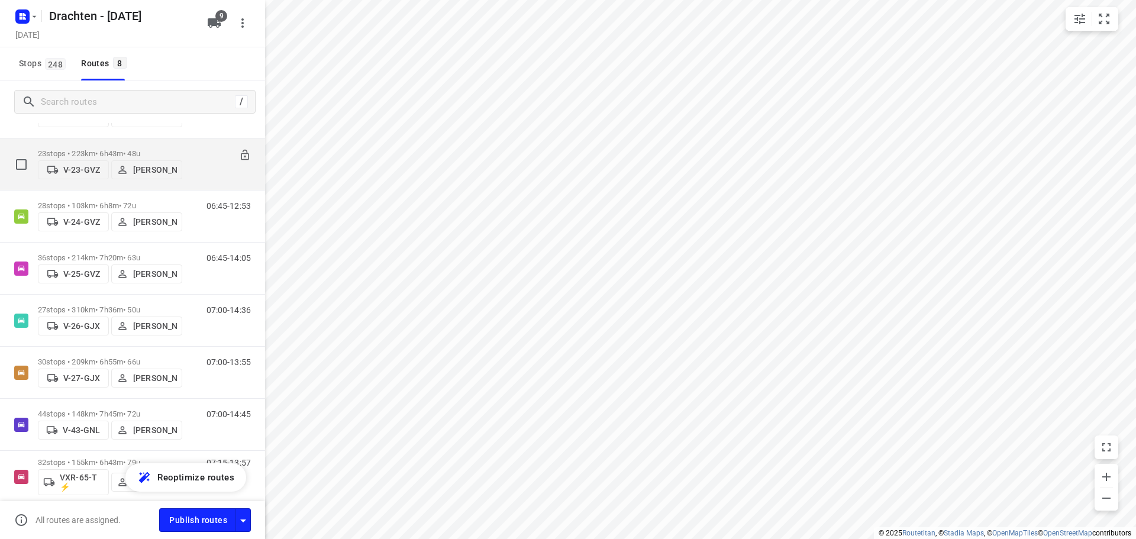
scroll to position [112, 0]
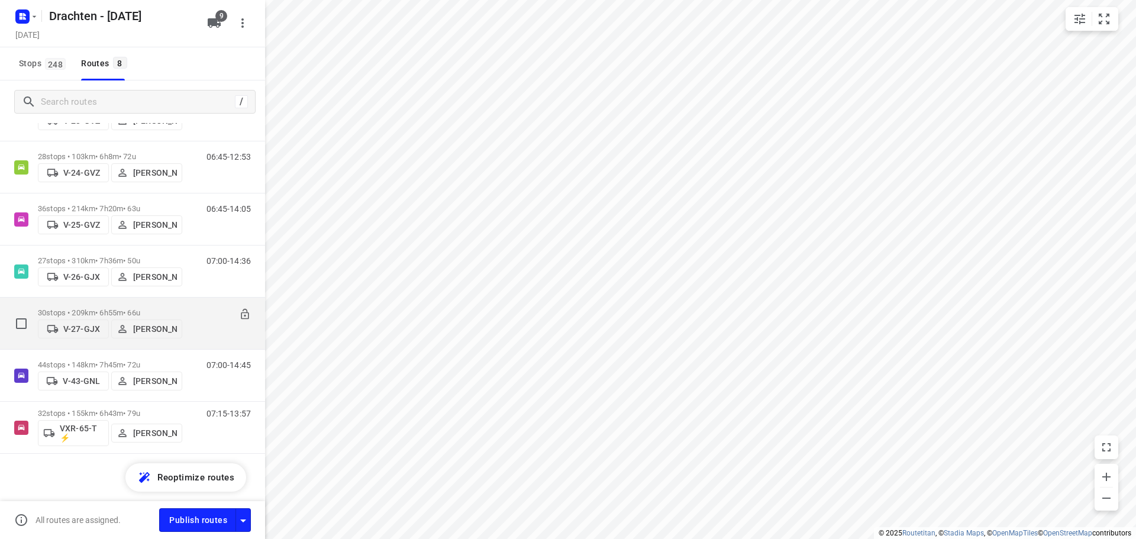
click at [102, 308] on p "30 stops • 209km • 6h55m • 66u" at bounding box center [110, 312] width 144 height 9
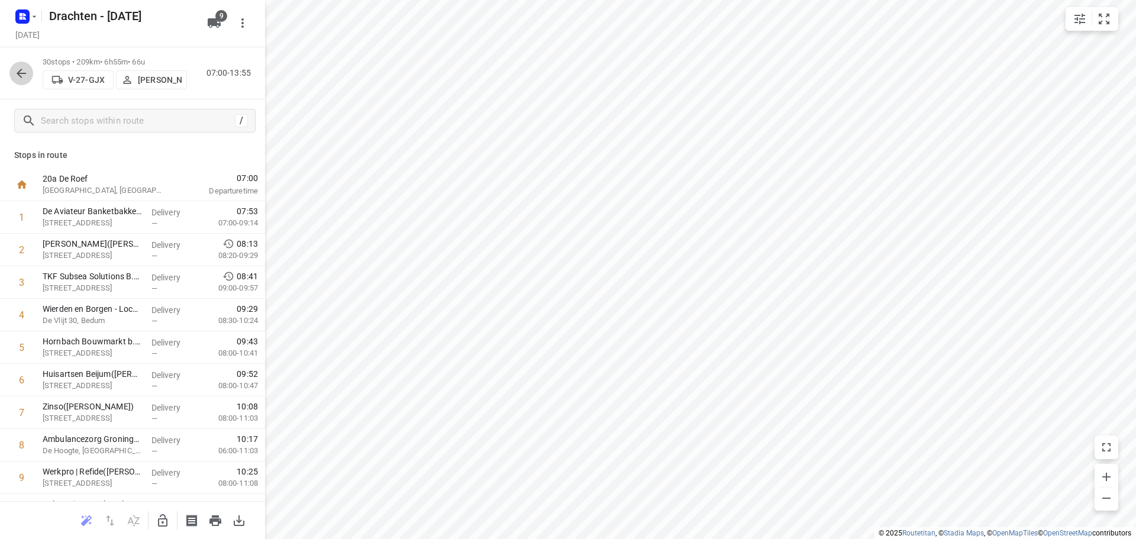
click at [24, 75] on icon "button" at bounding box center [21, 73] width 14 height 14
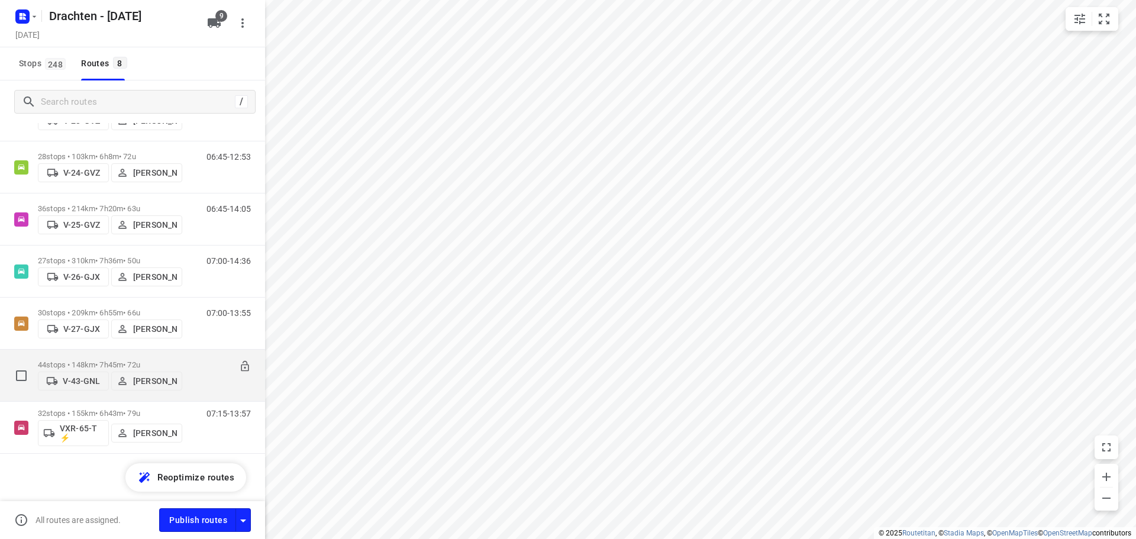
click at [108, 360] on p "44 stops • 148km • 7h45m • 72u" at bounding box center [110, 364] width 144 height 9
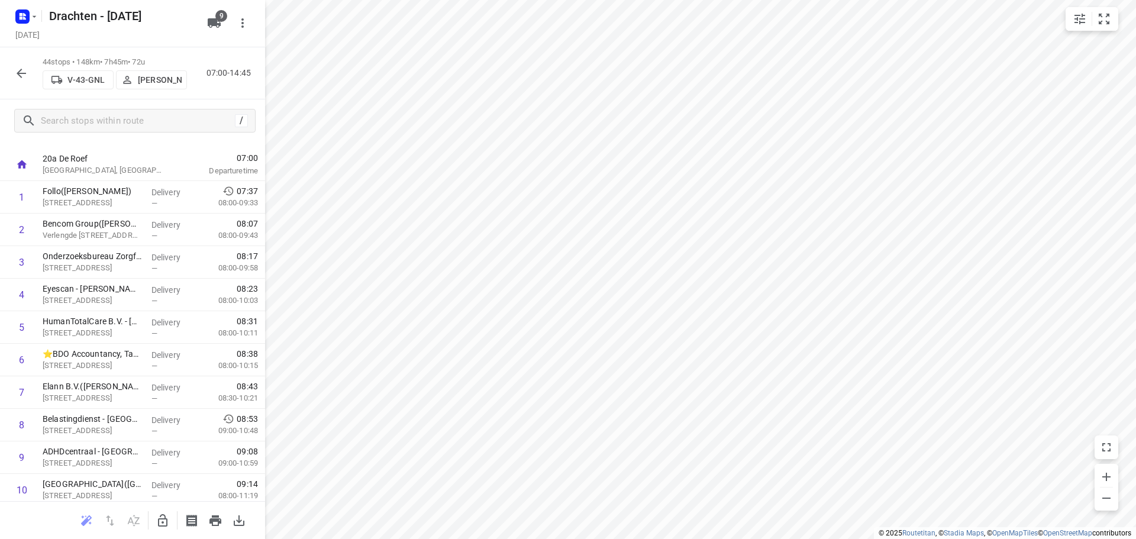
scroll to position [0, 0]
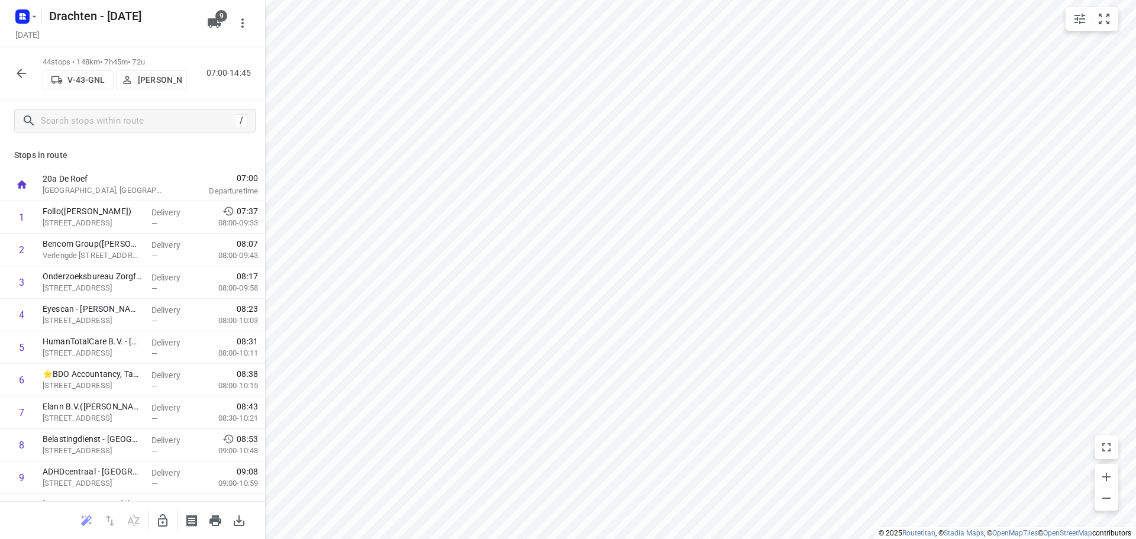
click at [12, 70] on button "button" at bounding box center [21, 74] width 24 height 24
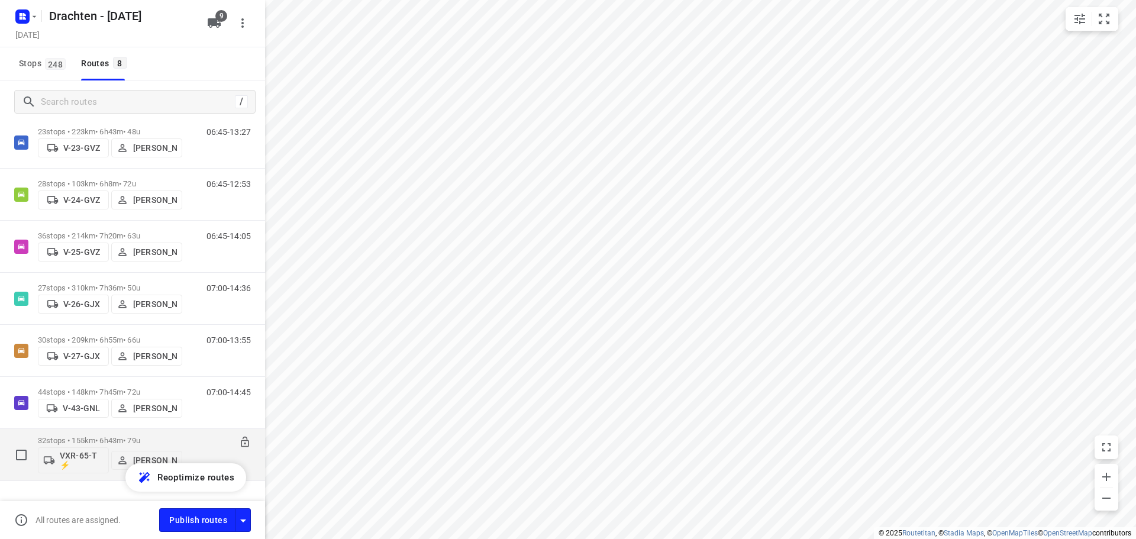
scroll to position [112, 0]
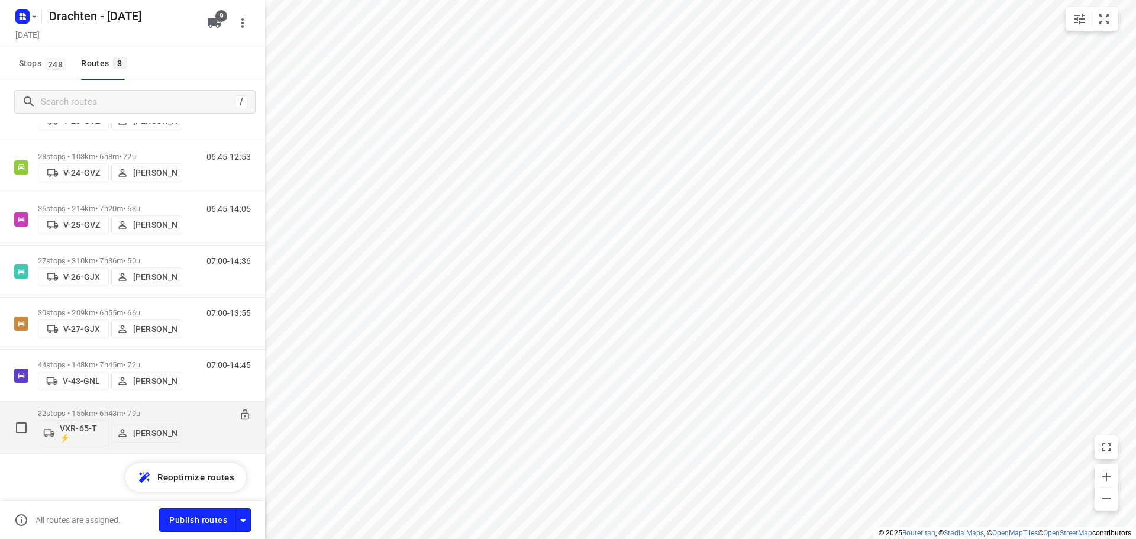
click at [159, 411] on p "32 stops • 155km • 6h43m • 79u" at bounding box center [110, 413] width 144 height 9
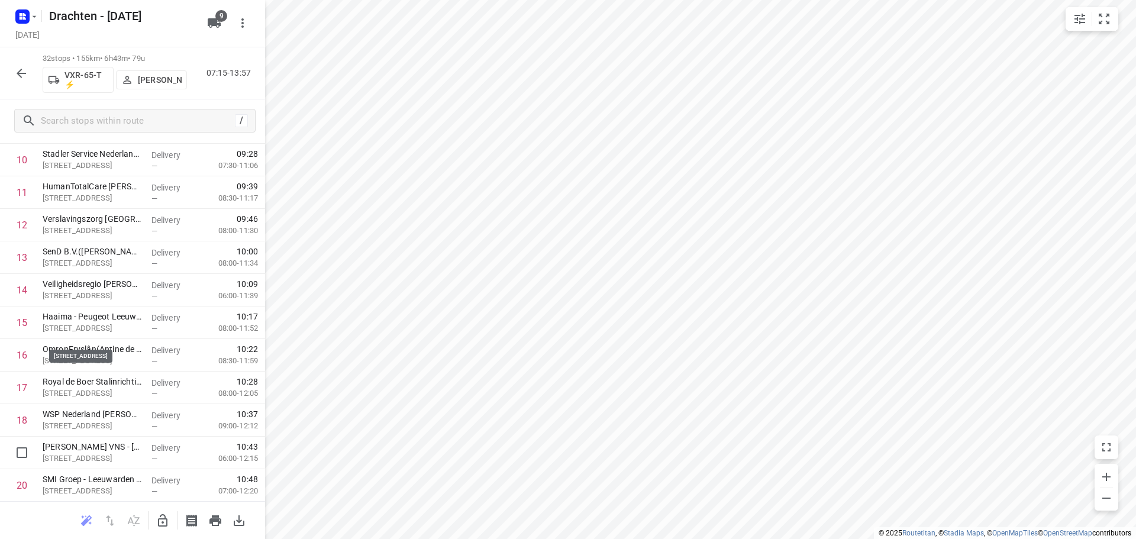
scroll to position [473, 0]
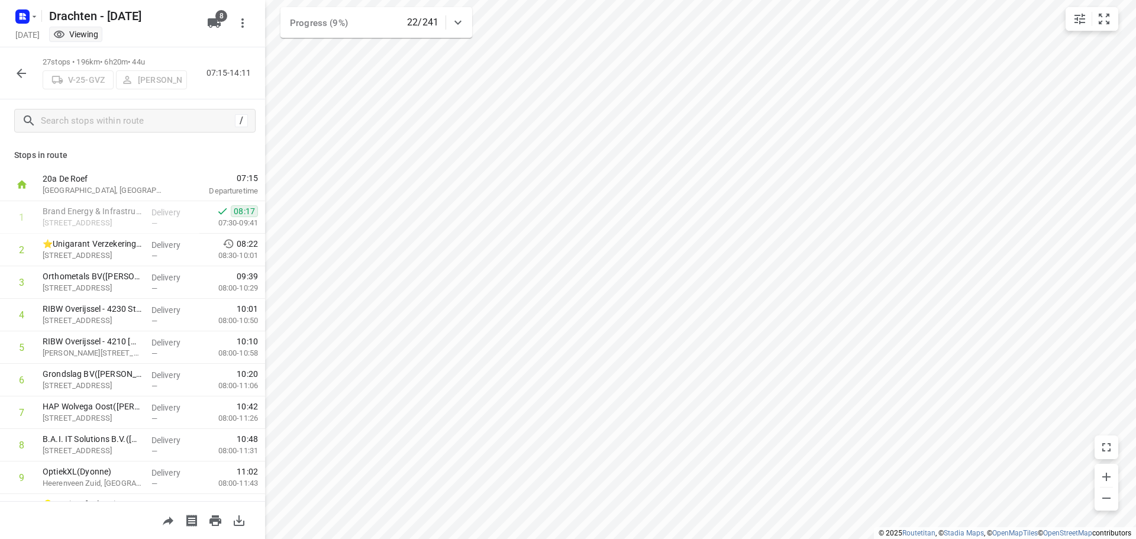
scroll to position [237, 0]
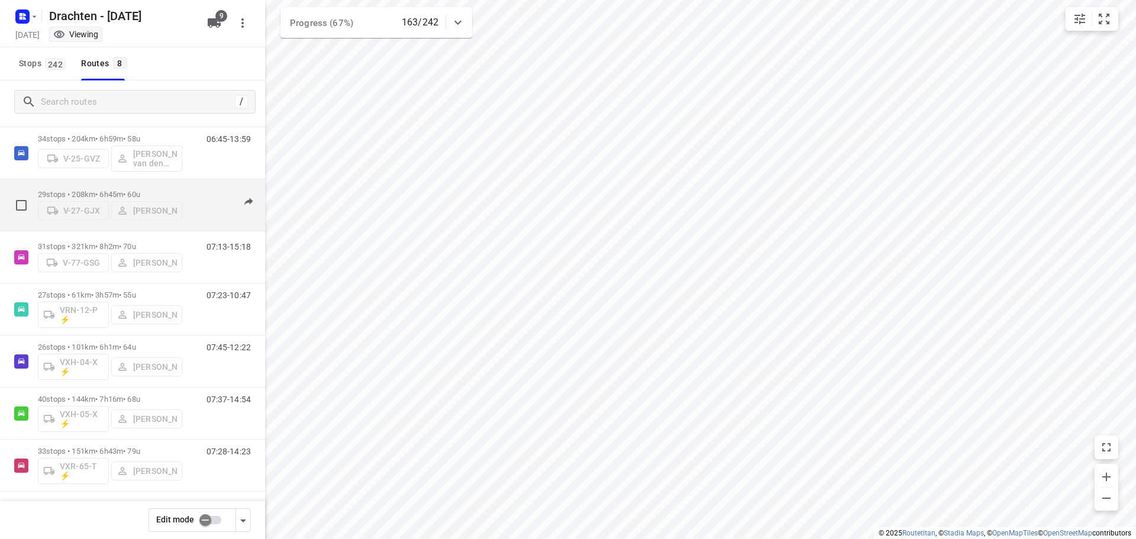
scroll to position [77, 0]
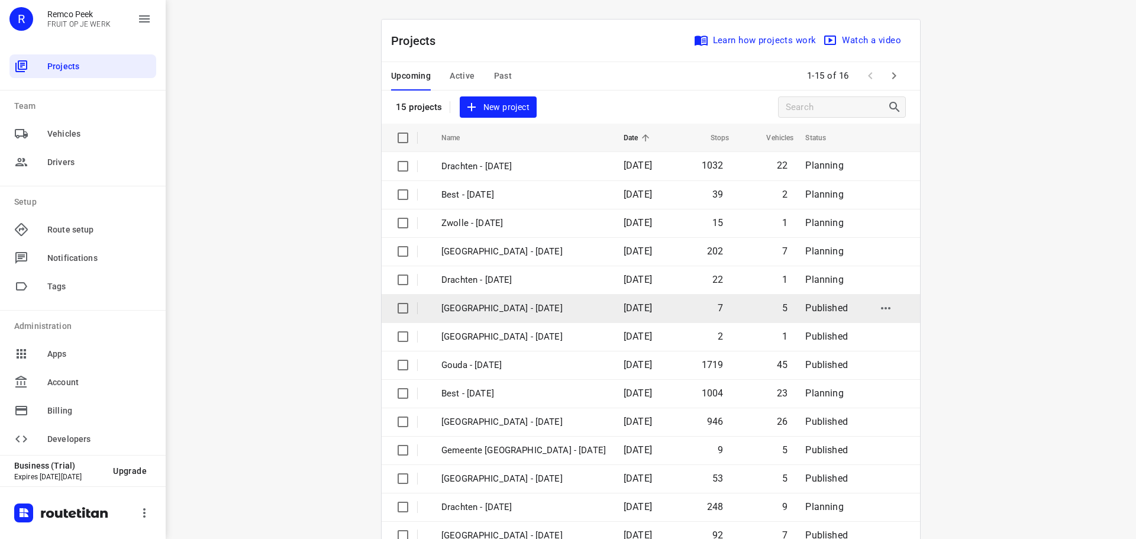
scroll to position [59, 0]
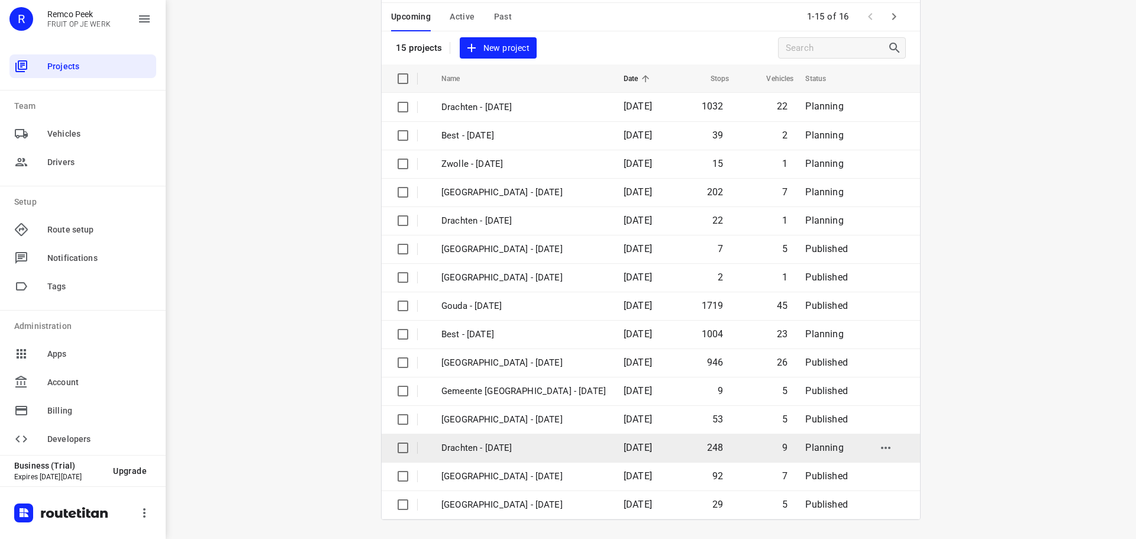
click at [490, 441] on p "Drachten - [DATE]" at bounding box center [523, 448] width 165 height 14
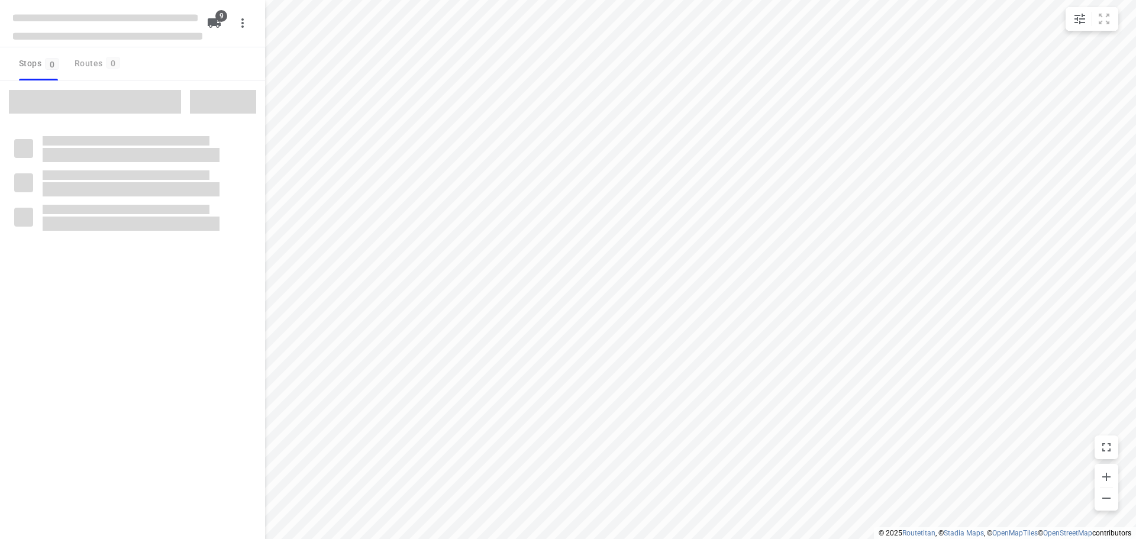
type input "distance"
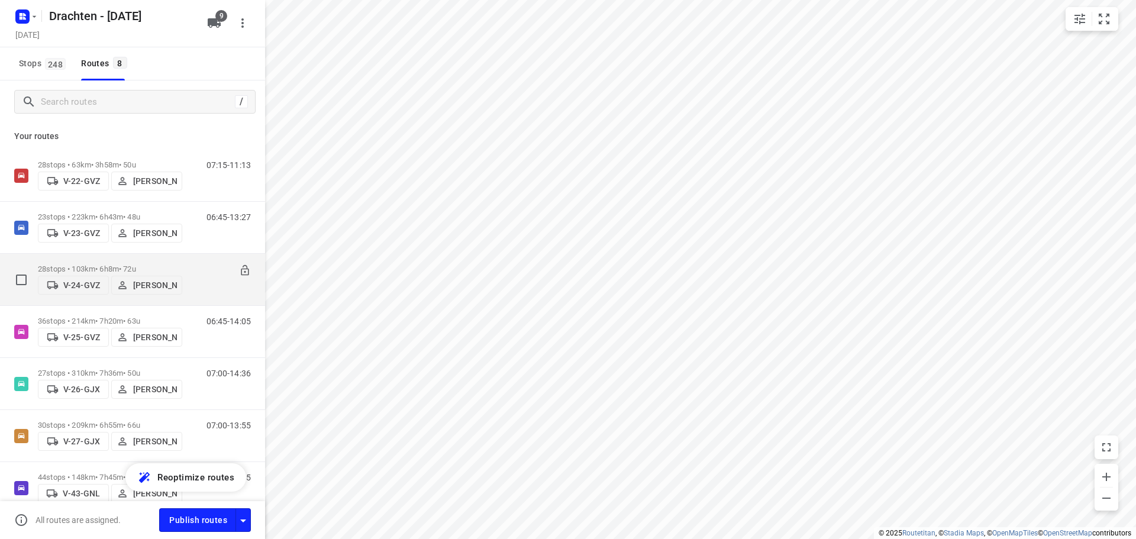
click at [96, 265] on p "28 stops • 103km • 6h8m • 72u" at bounding box center [110, 269] width 144 height 9
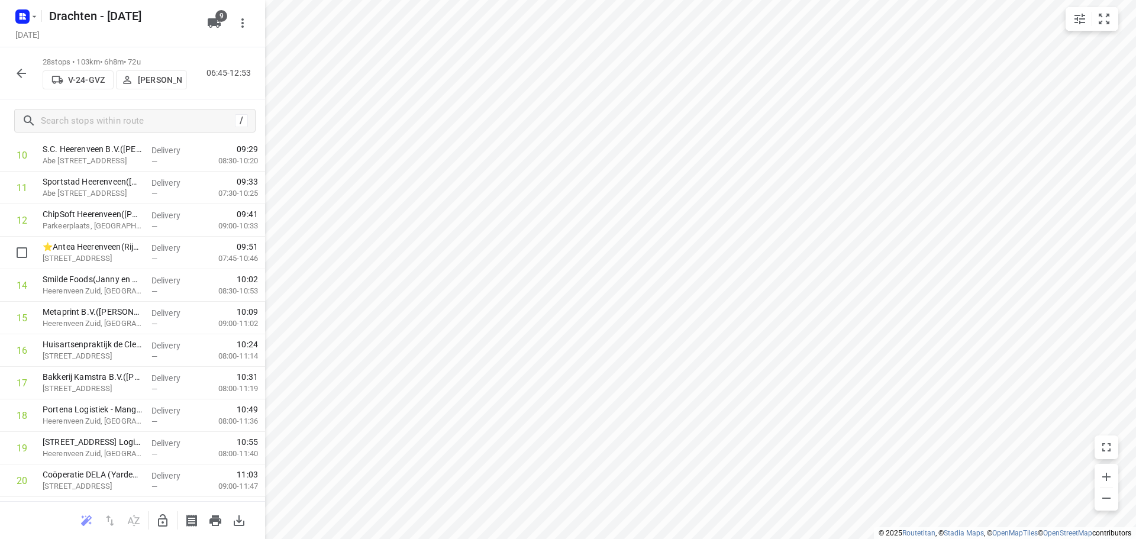
scroll to position [644, 0]
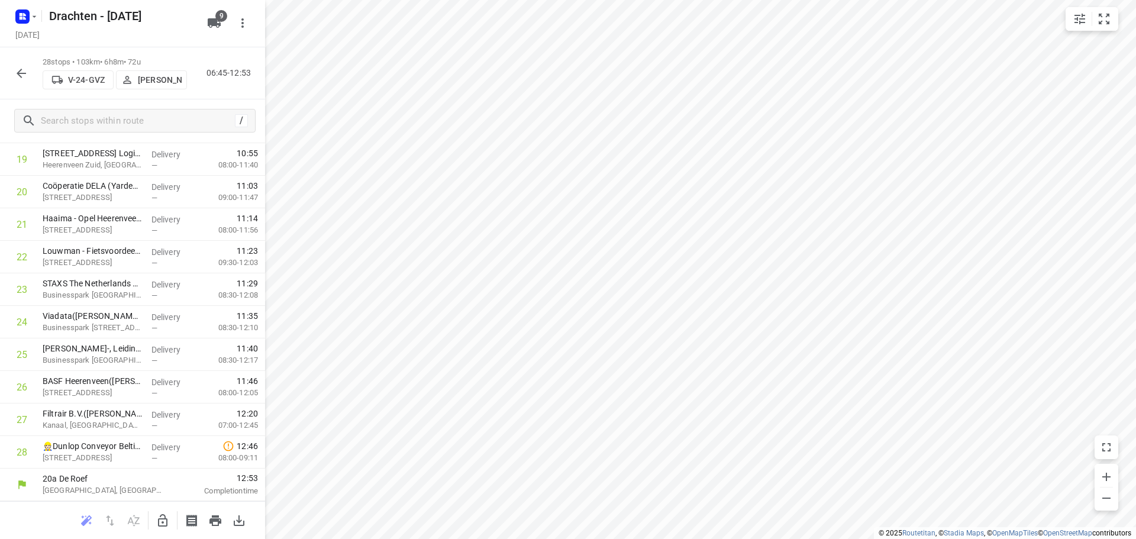
click at [166, 525] on icon "button" at bounding box center [162, 520] width 9 height 12
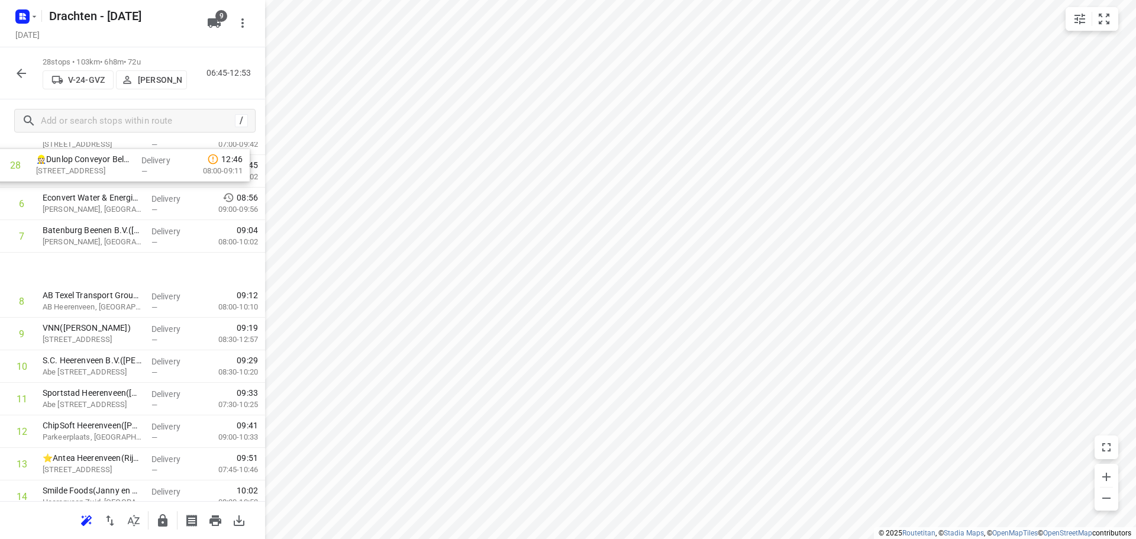
scroll to position [0, 0]
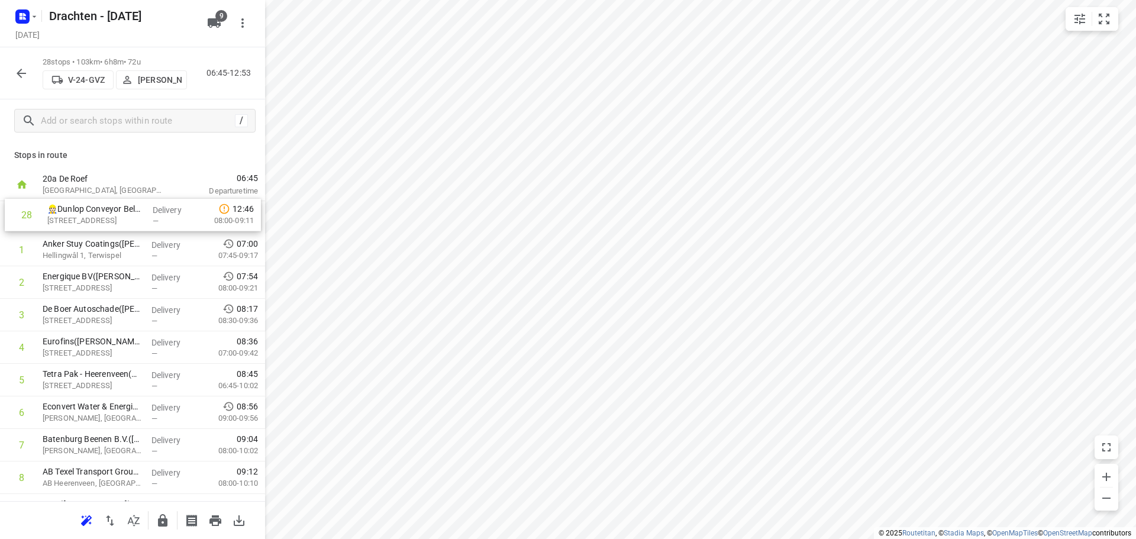
drag, startPoint x: 122, startPoint y: 458, endPoint x: 127, endPoint y: 215, distance: 243.2
click at [164, 522] on icon "button" at bounding box center [162, 520] width 9 height 12
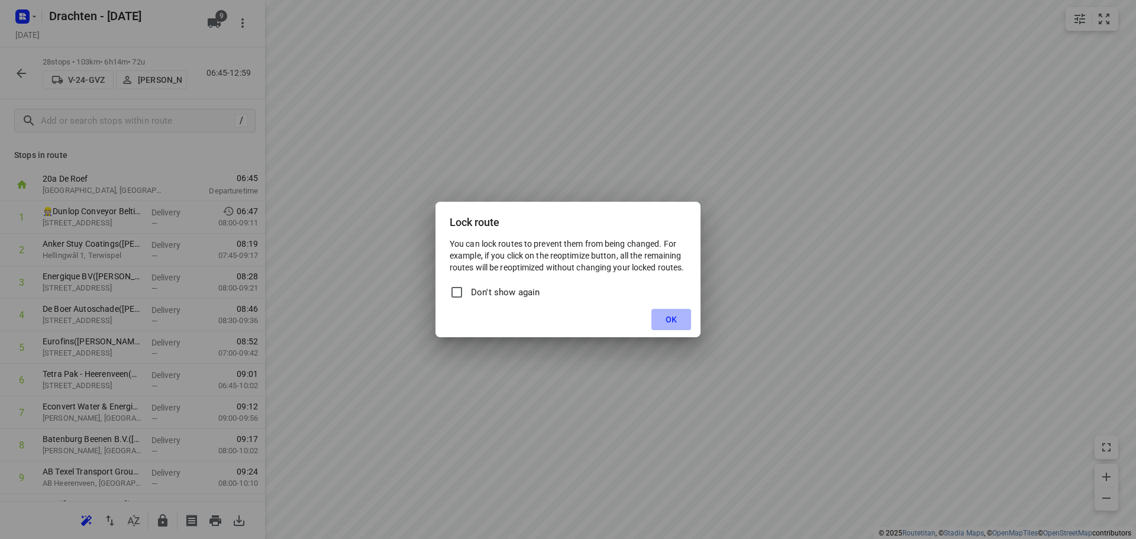
click at [662, 313] on button "OK" at bounding box center [671, 319] width 40 height 21
